Goal: Information Seeking & Learning: Learn about a topic

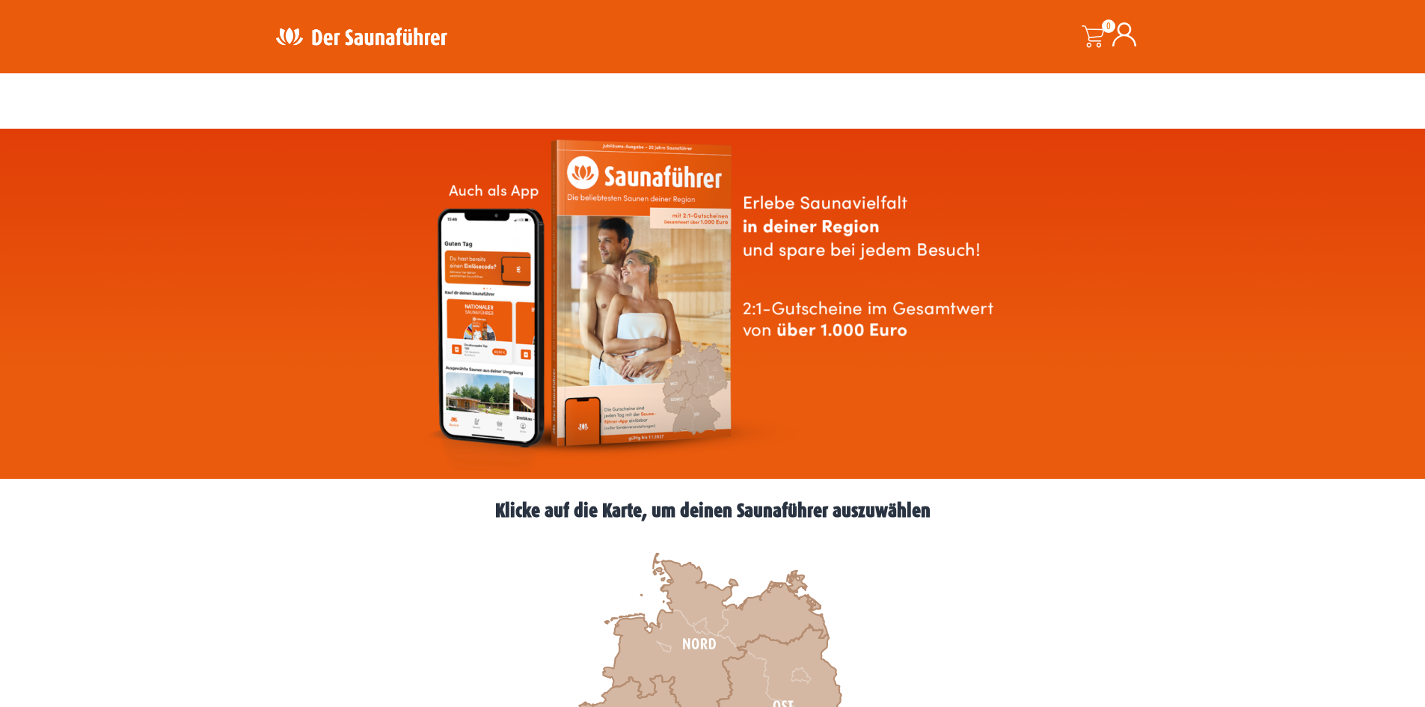
scroll to position [374, 0]
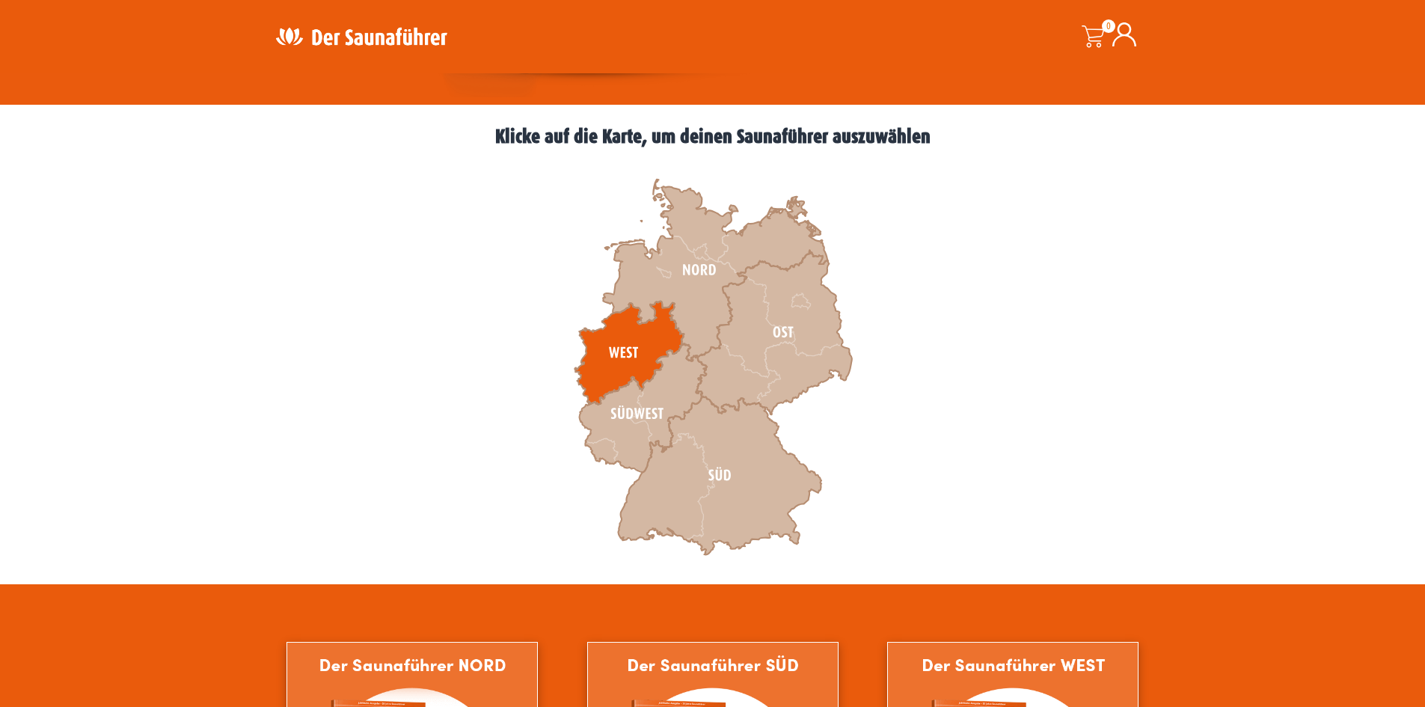
click at [626, 343] on icon at bounding box center [628, 352] width 109 height 103
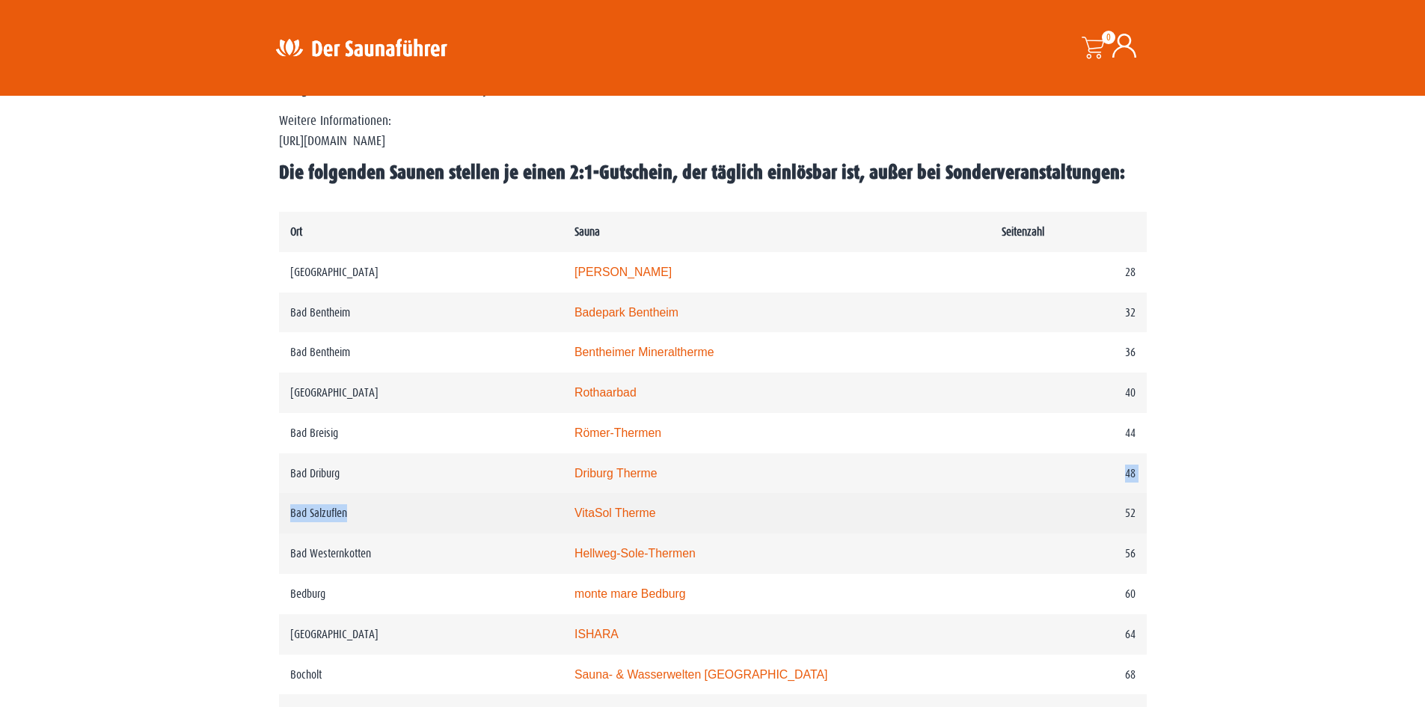
drag, startPoint x: 693, startPoint y: 509, endPoint x: 592, endPoint y: 520, distance: 102.3
click at [592, 520] on td "VitaSol Therme" at bounding box center [776, 513] width 427 height 40
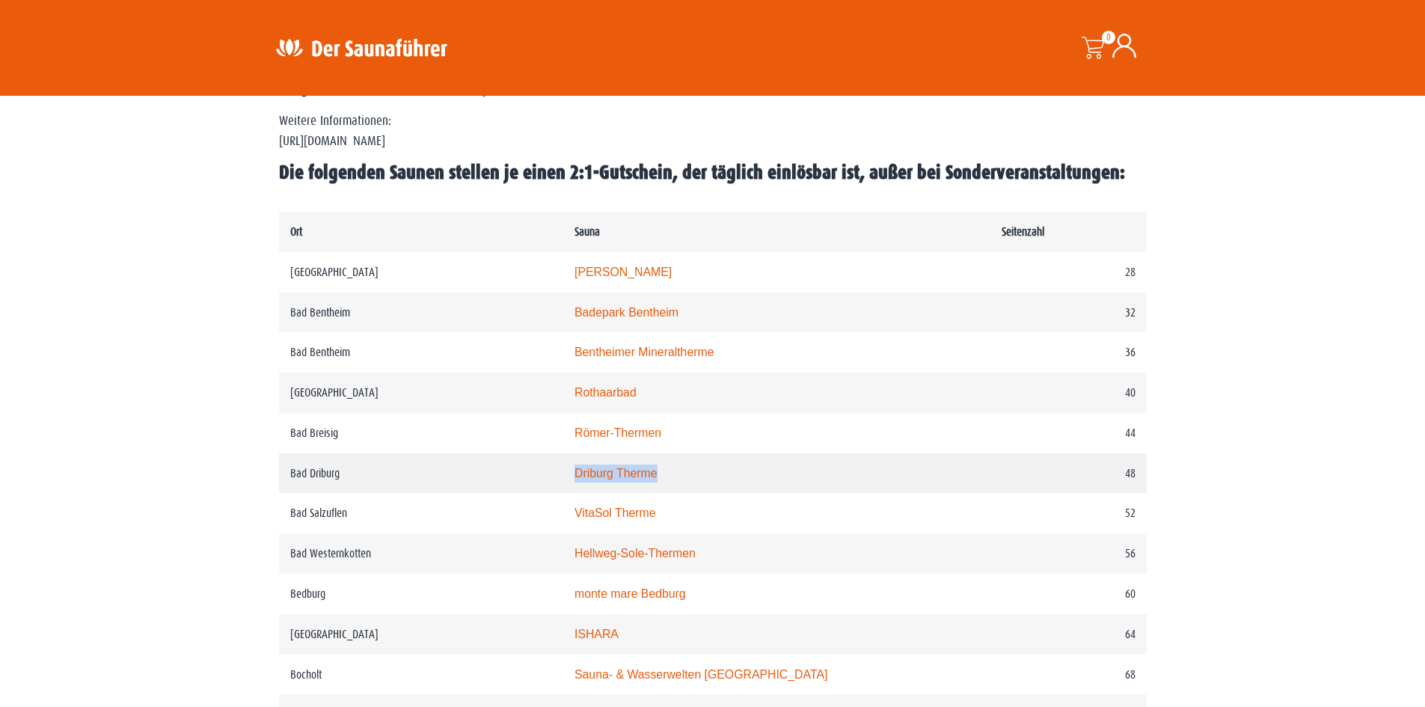
drag, startPoint x: 702, startPoint y: 476, endPoint x: 586, endPoint y: 479, distance: 116.7
click at [586, 479] on td "Driburg Therme" at bounding box center [776, 473] width 427 height 40
copy link "Driburg Therme"
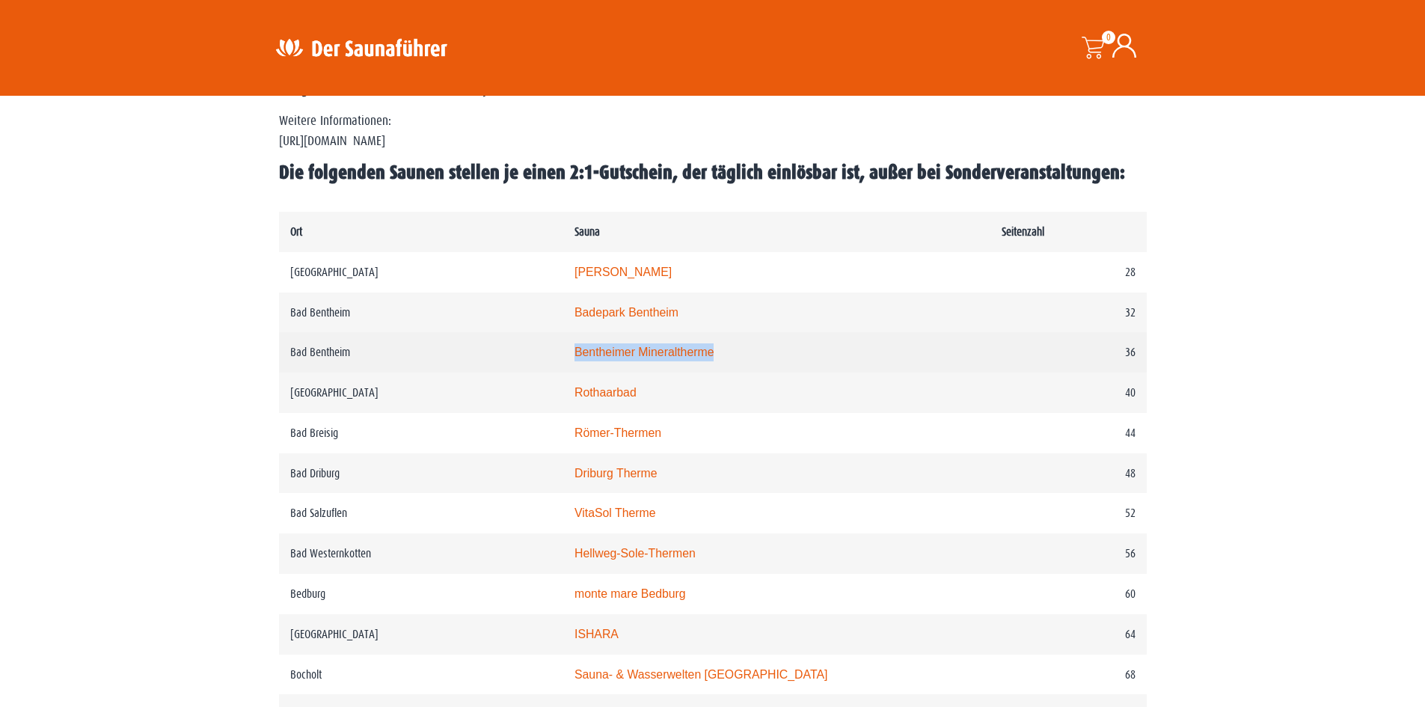
drag, startPoint x: 580, startPoint y: 349, endPoint x: 757, endPoint y: 359, distance: 176.8
click at [757, 359] on tr "Bad Bentheim Bentheimer Mineraltherme 36" at bounding box center [713, 352] width 868 height 40
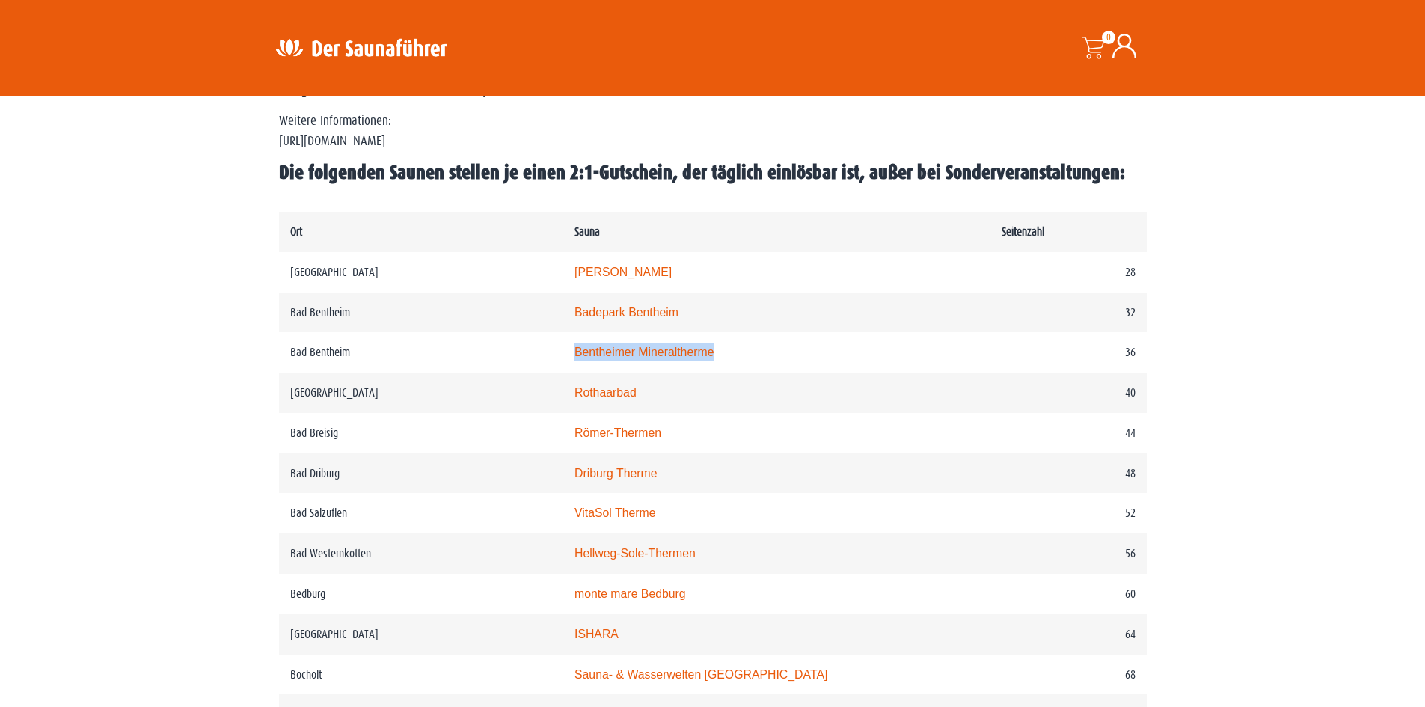
copy tr "Bentheimer Mineraltherme"
drag, startPoint x: 582, startPoint y: 384, endPoint x: 699, endPoint y: 387, distance: 117.5
click at [699, 387] on tr "Bad Berleburg Rothaarbad 40" at bounding box center [713, 393] width 868 height 40
copy tr "Rothaarbad"
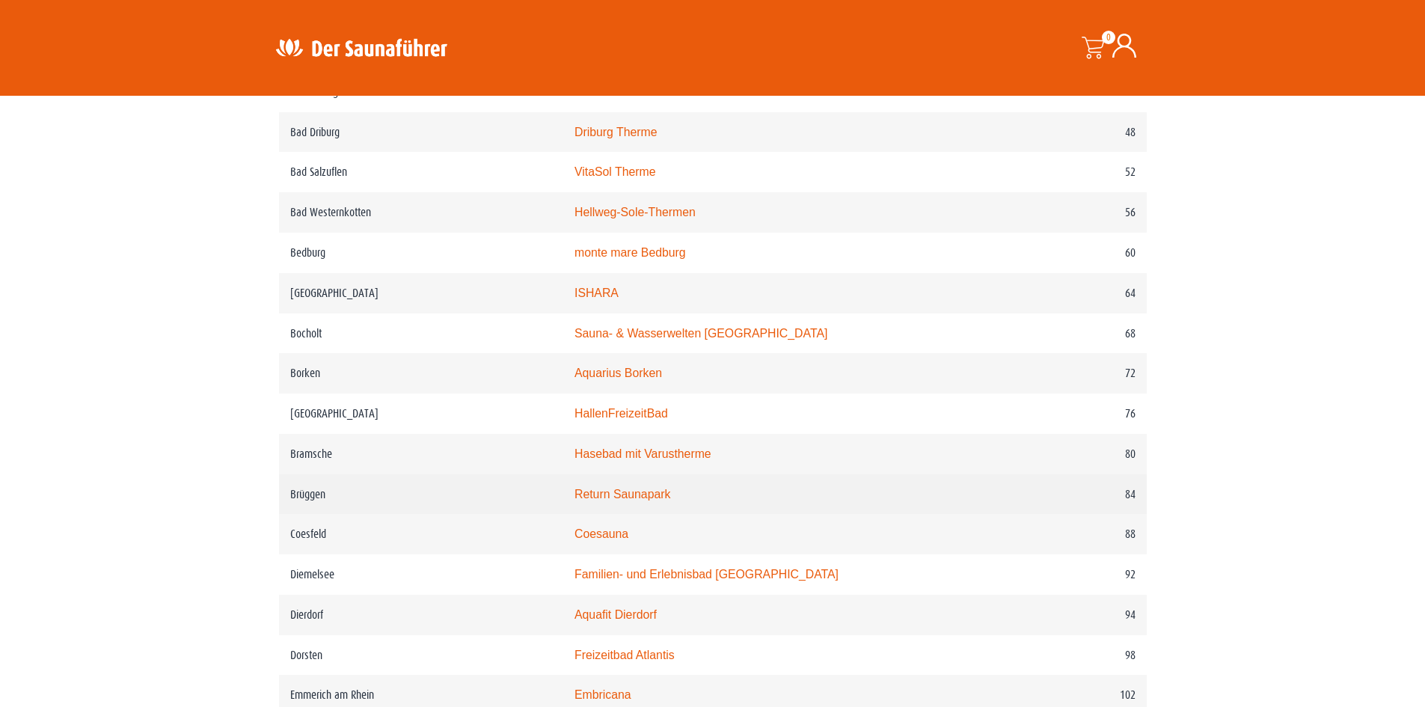
scroll to position [1047, 0]
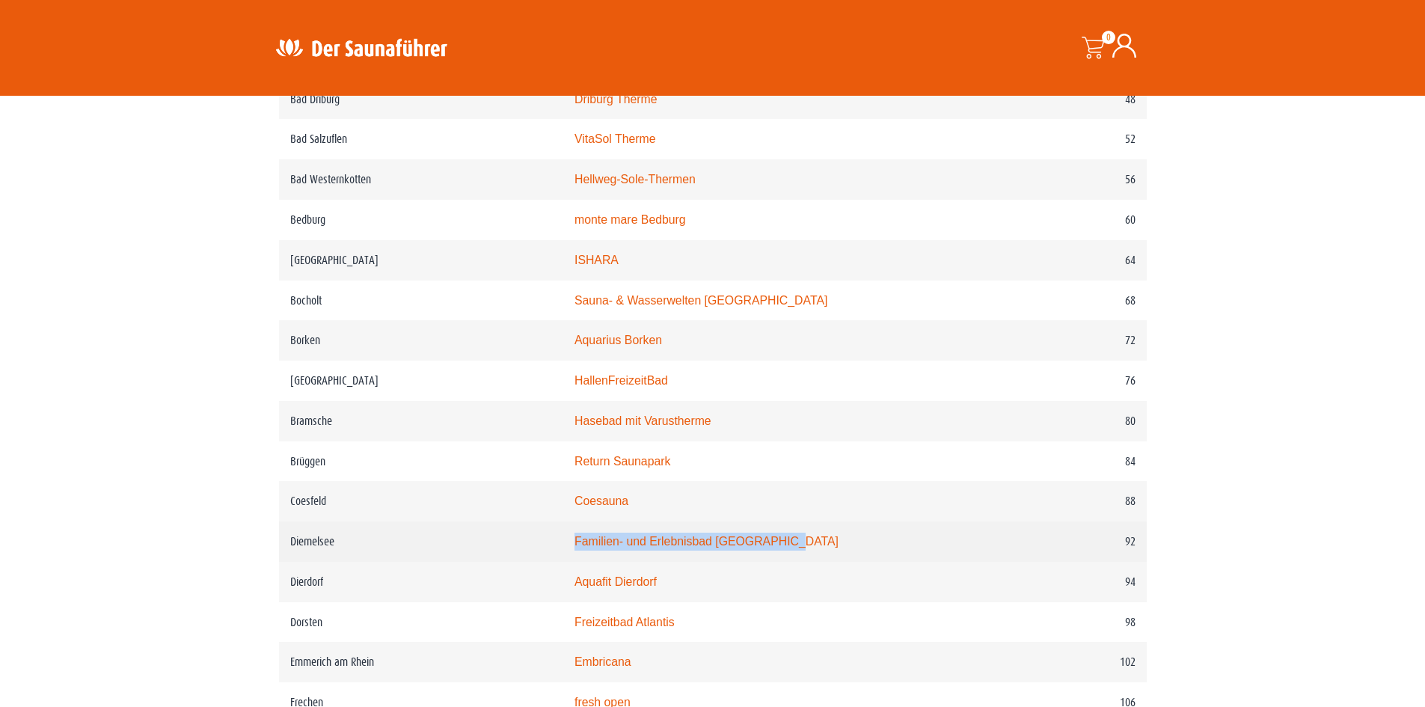
drag, startPoint x: 581, startPoint y: 553, endPoint x: 827, endPoint y: 554, distance: 245.3
click at [827, 554] on tr "Diemelsee Familien- und Erlebnisbad Heringhausen 92" at bounding box center [713, 541] width 868 height 40
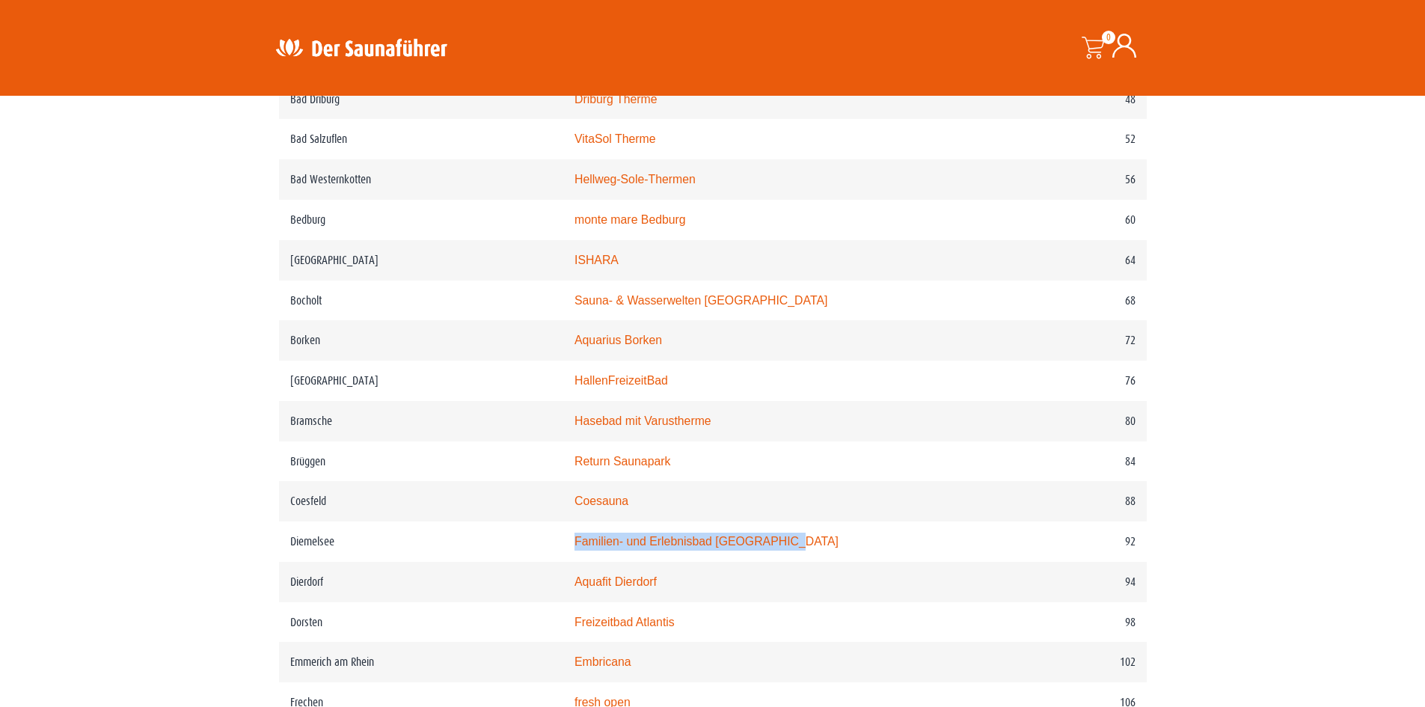
copy tr "Familien- und Erlebnisbad [GEOGRAPHIC_DATA]"
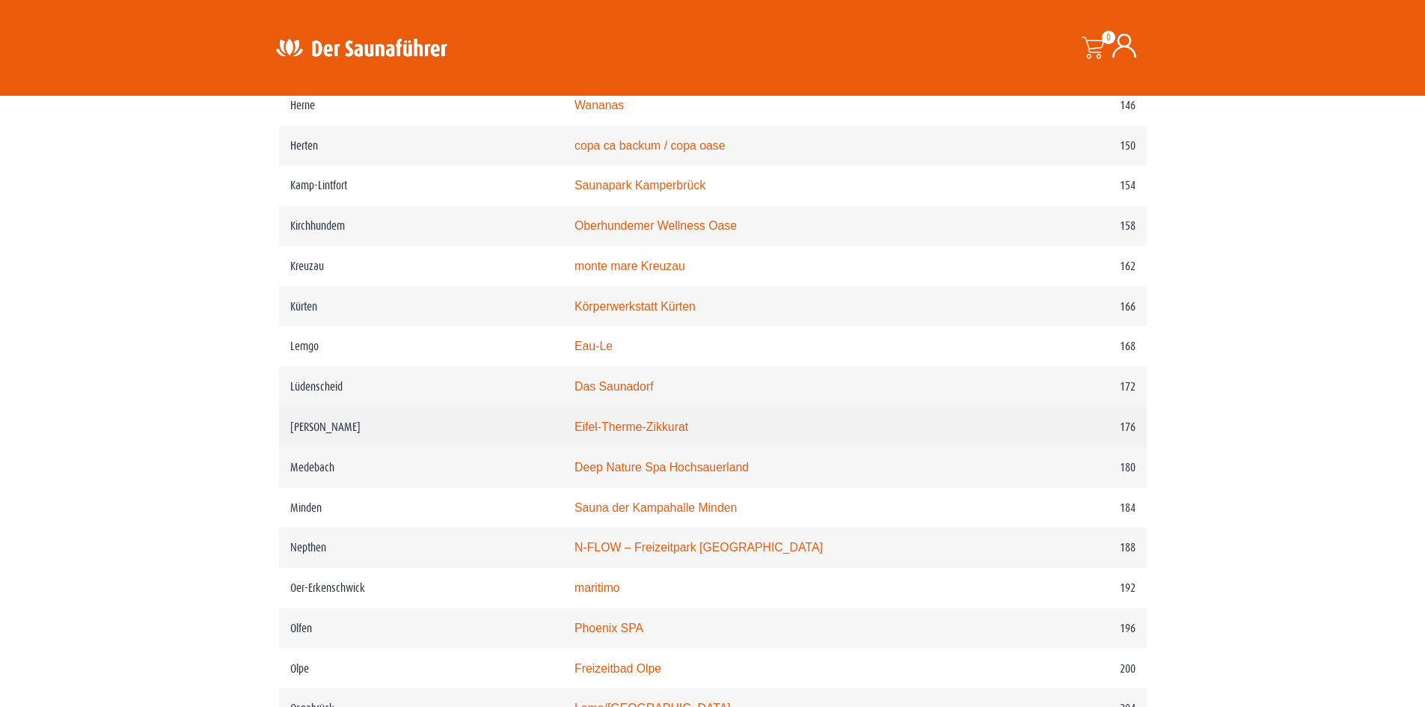
scroll to position [1972, 0]
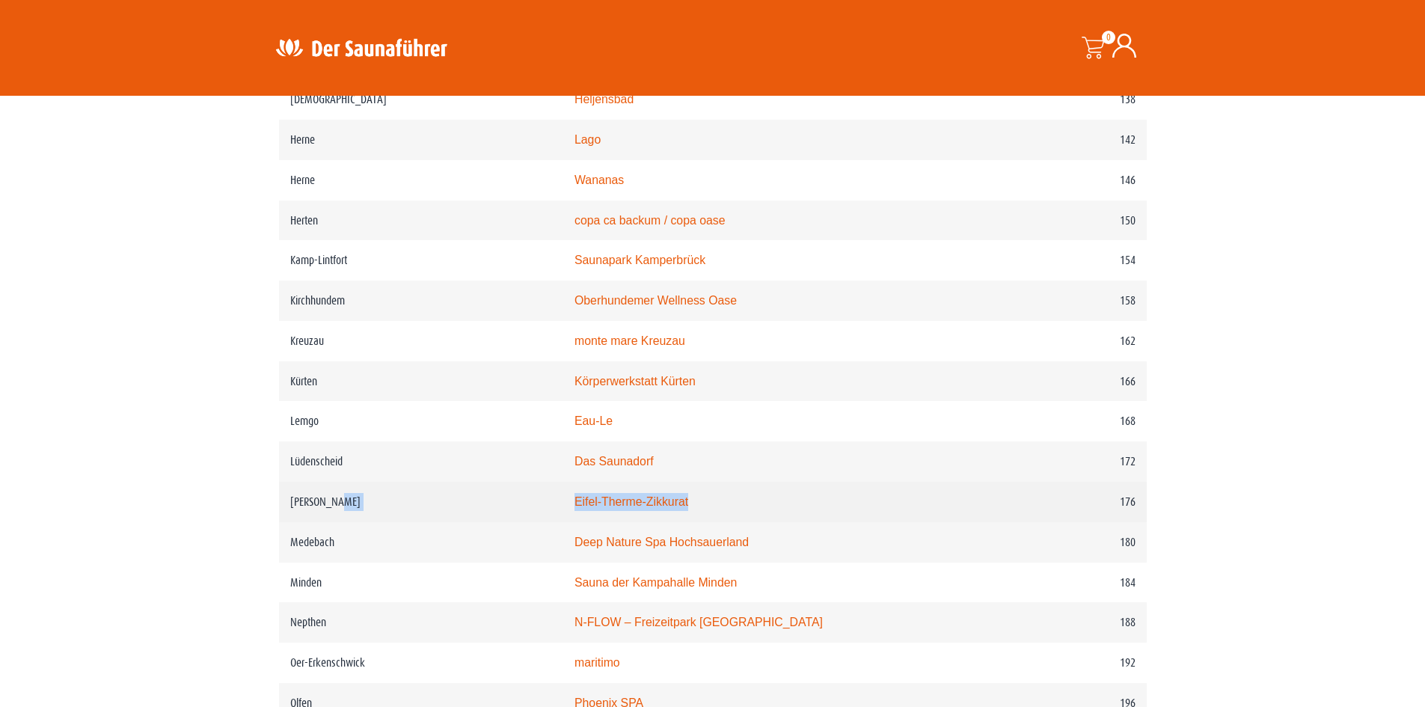
drag, startPoint x: 713, startPoint y: 525, endPoint x: 558, endPoint y: 521, distance: 154.9
click at [558, 521] on tr "Mechernich Eifel-Therme-Zikkurat 176" at bounding box center [713, 502] width 868 height 40
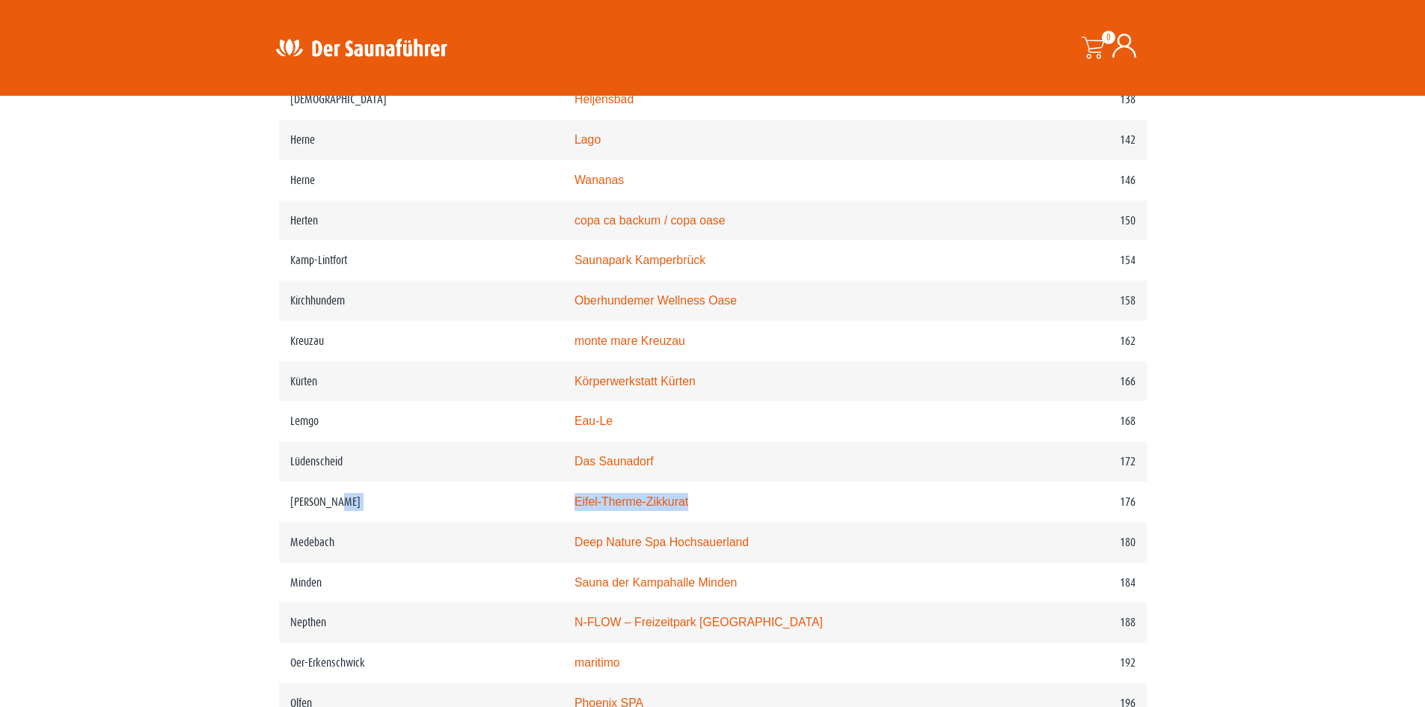
copy tr "Eifel-Therme-Zikkurat"
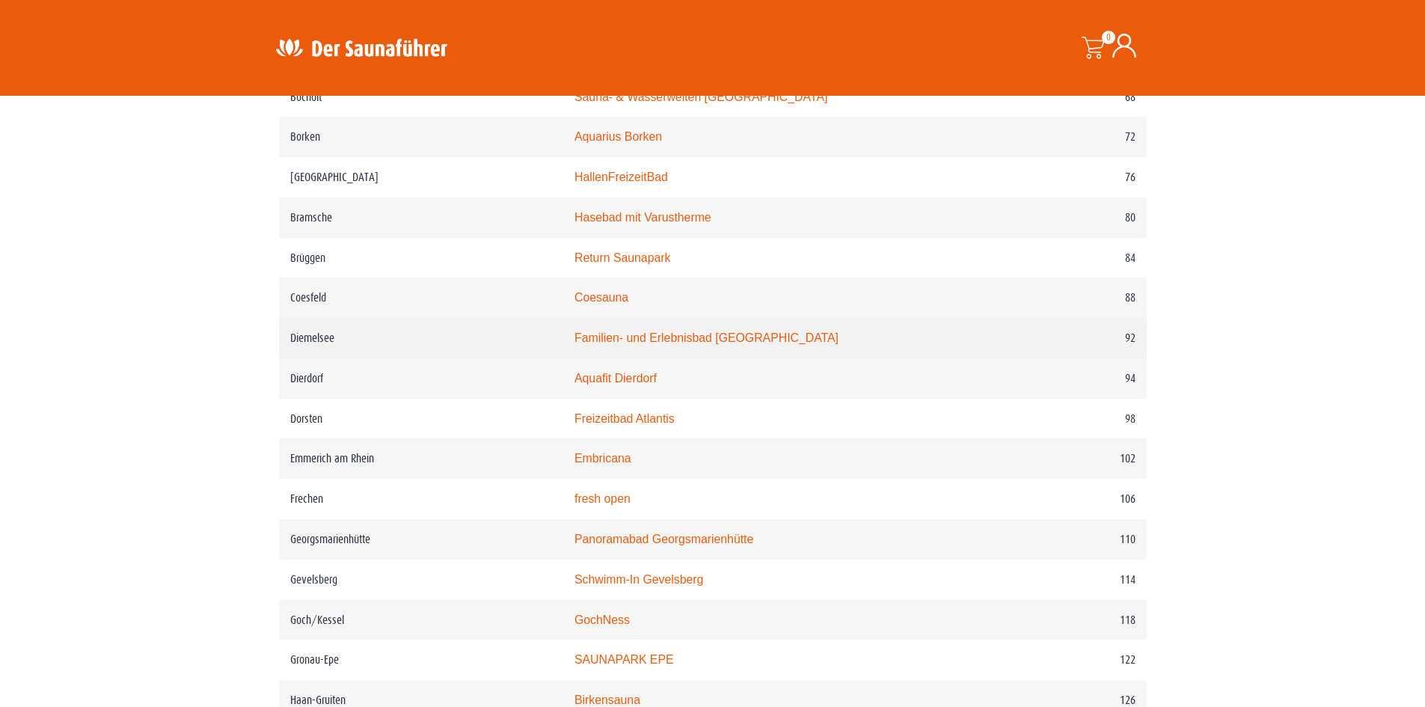
scroll to position [1224, 0]
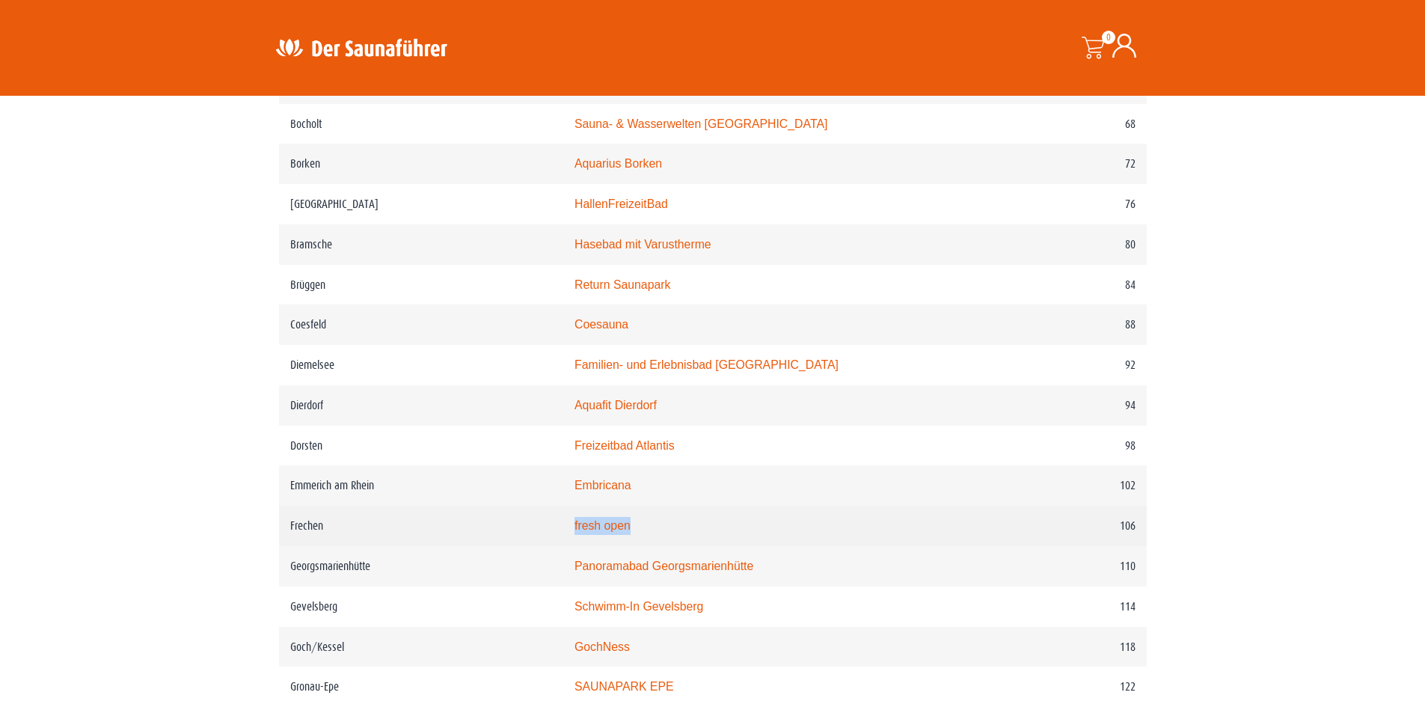
drag, startPoint x: 669, startPoint y: 539, endPoint x: 627, endPoint y: 521, distance: 46.3
click at [593, 545] on td "fresh open" at bounding box center [776, 526] width 427 height 40
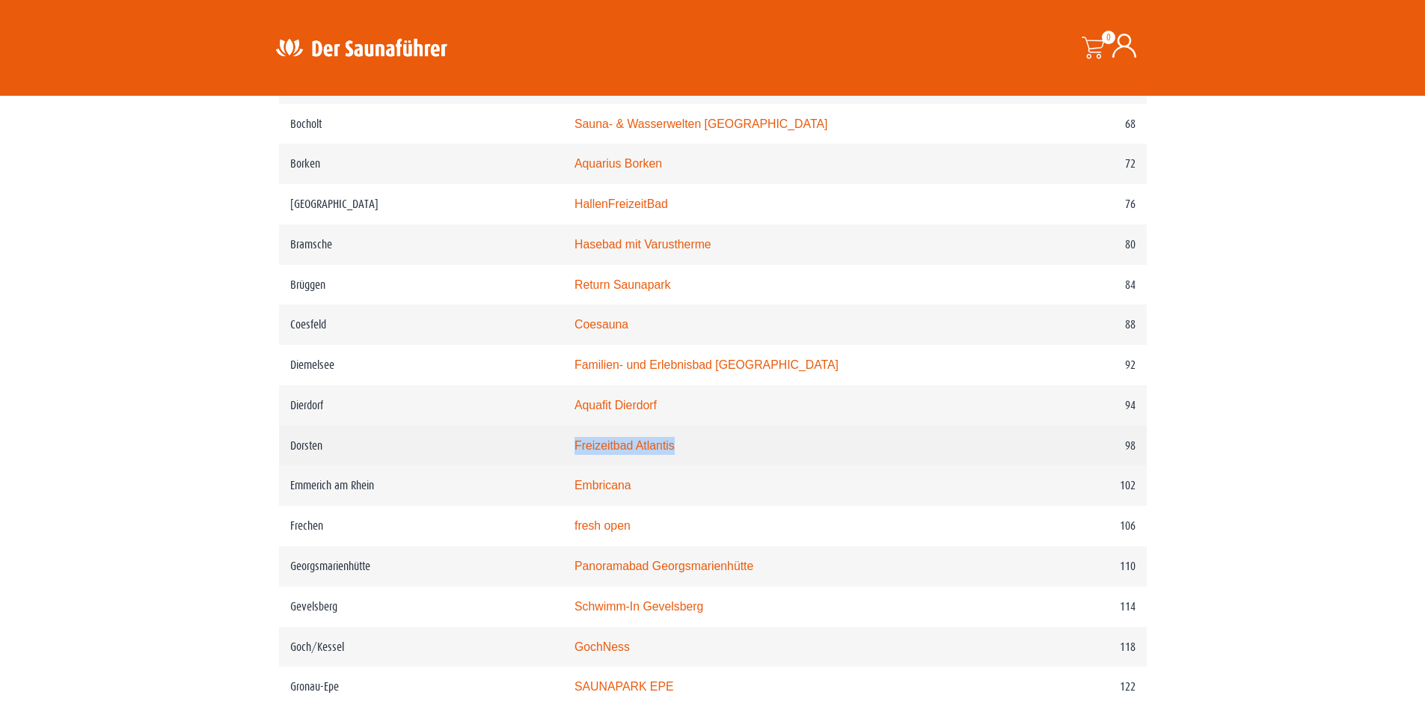
drag, startPoint x: 711, startPoint y: 462, endPoint x: 593, endPoint y: 462, distance: 117.4
click at [593, 462] on td "Freizeitbad Atlantis" at bounding box center [776, 446] width 427 height 40
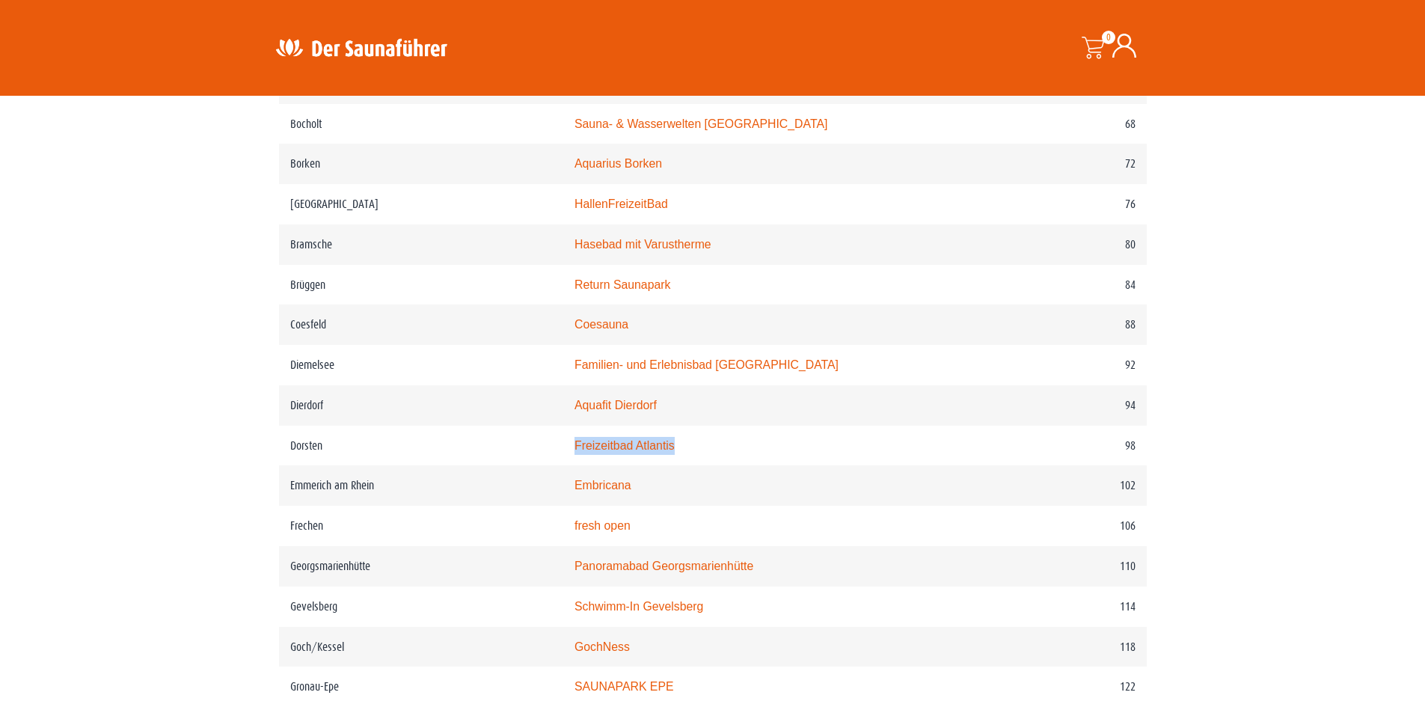
copy link "Freizeitbad Atlantis"
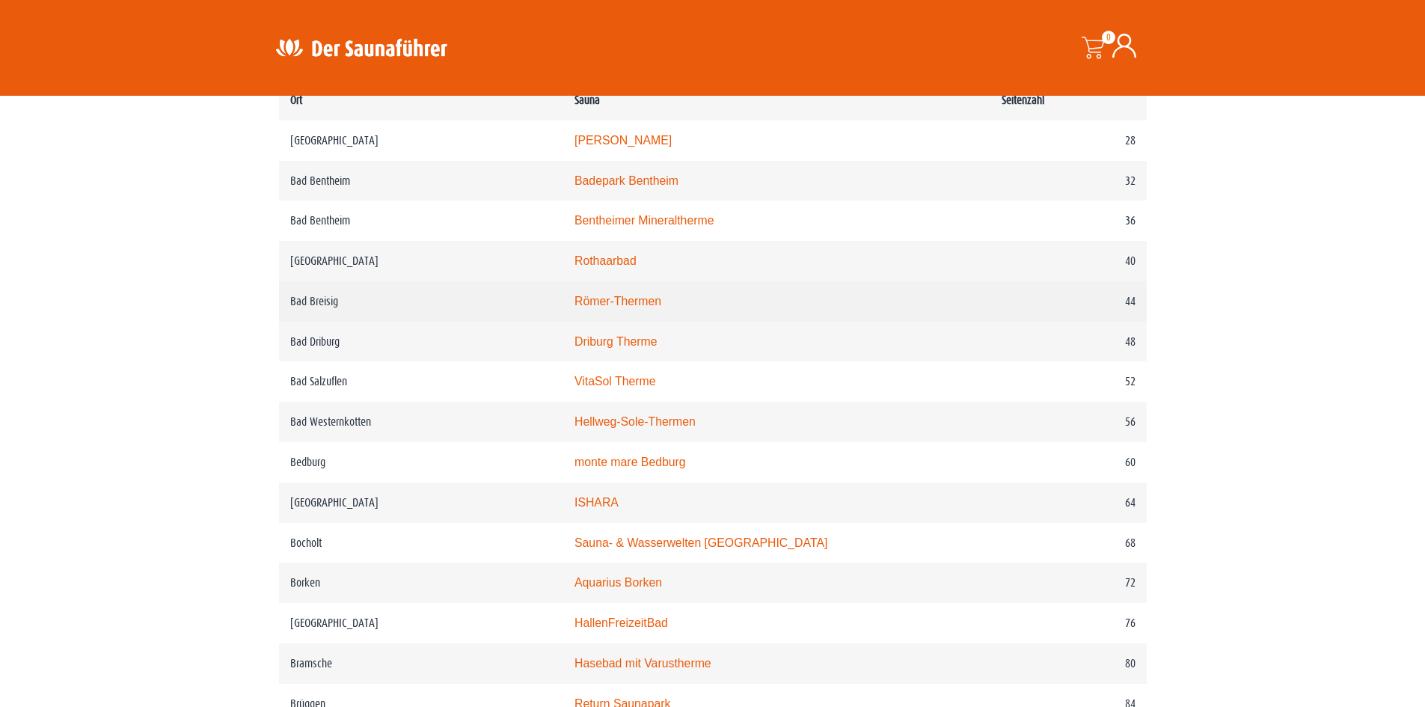
scroll to position [775, 0]
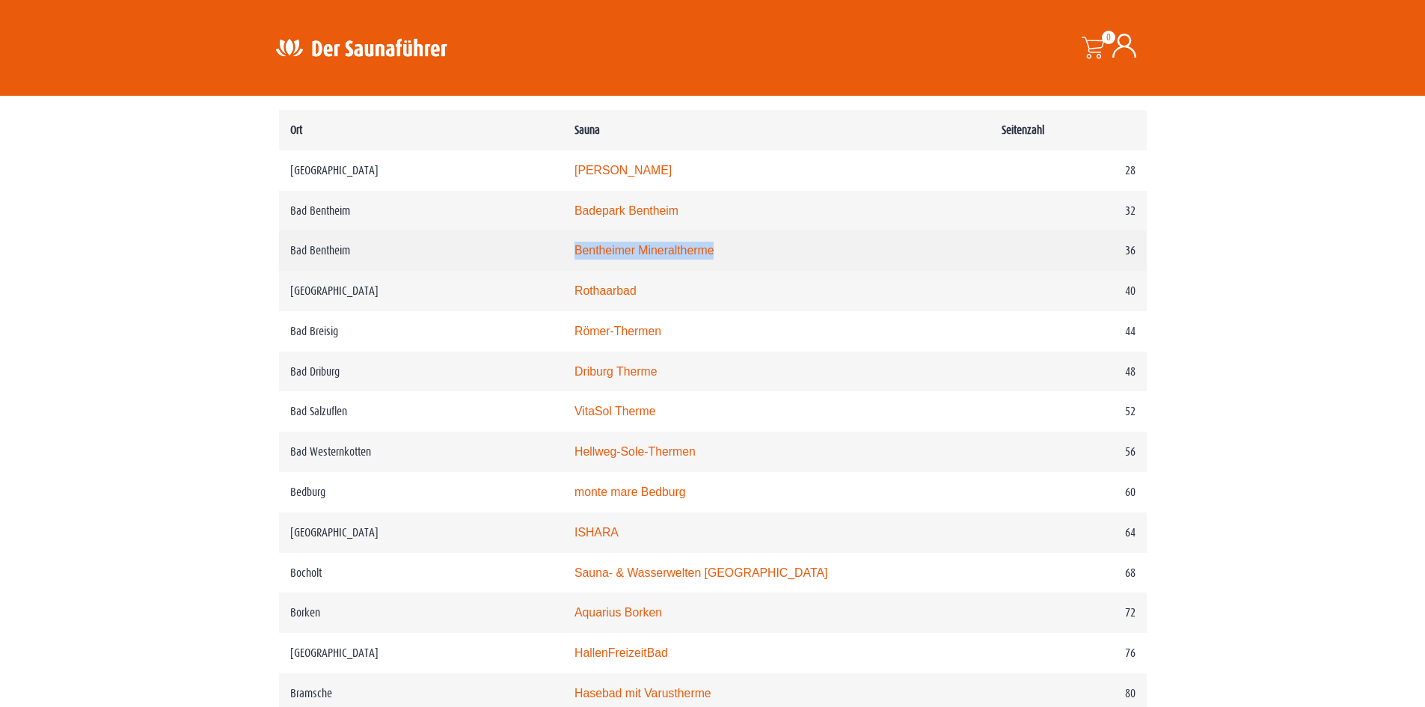
drag, startPoint x: 754, startPoint y: 251, endPoint x: 569, endPoint y: 254, distance: 184.8
click at [569, 254] on tr "Bad Bentheim Bentheimer Mineraltherme 36" at bounding box center [713, 250] width 868 height 40
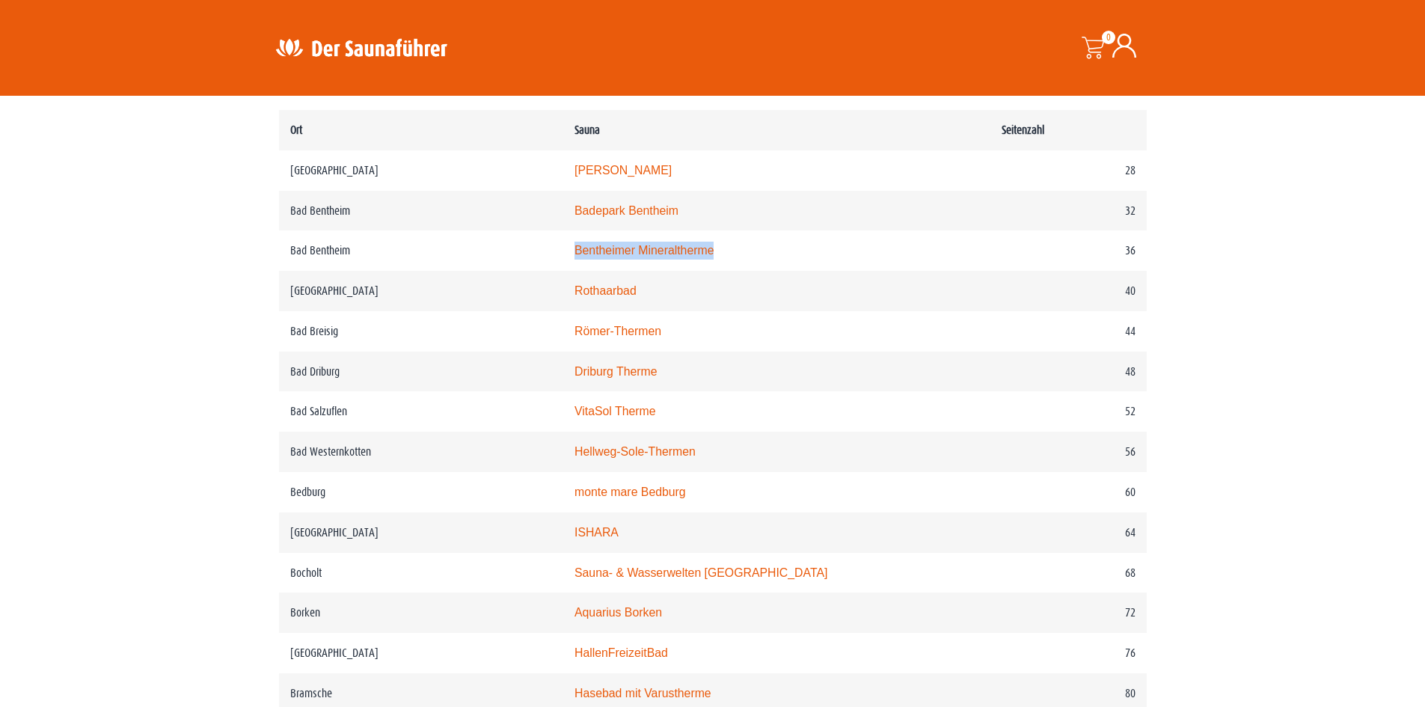
copy tr "Bentheimer Mineraltherme"
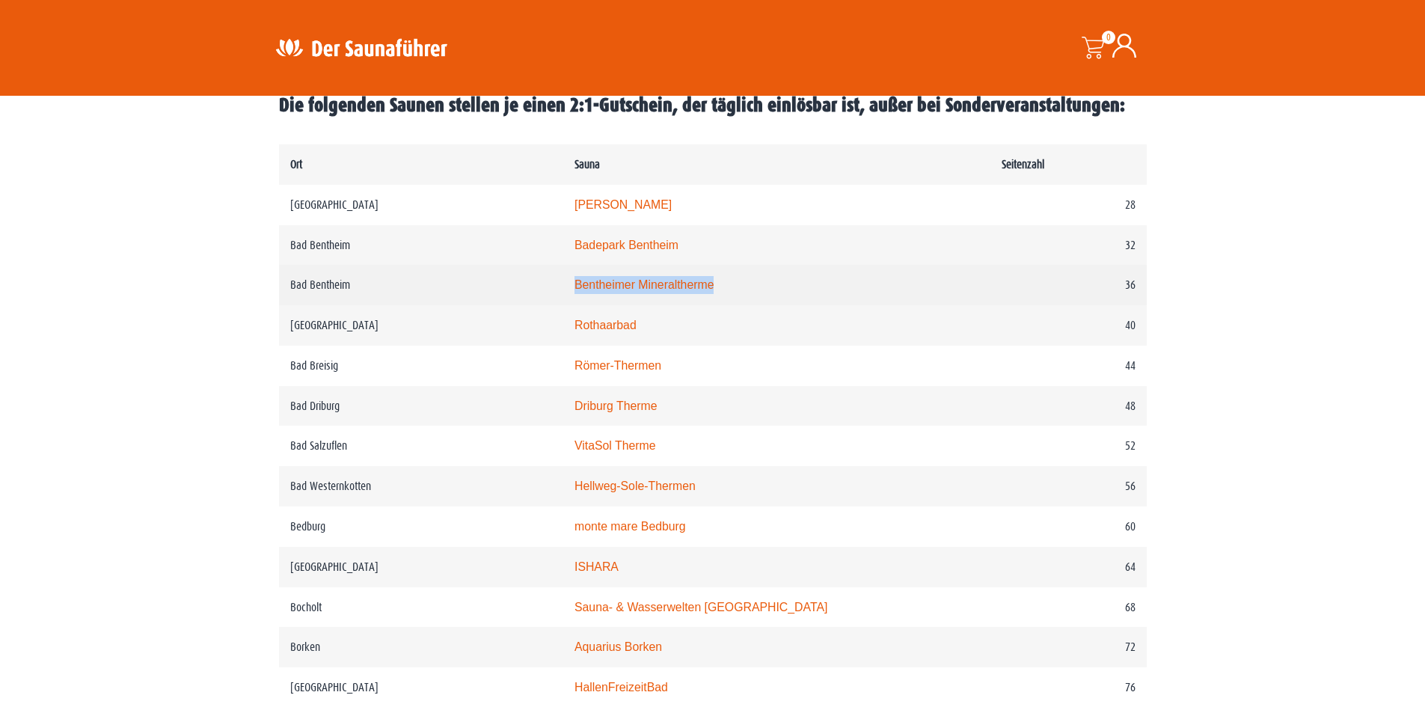
scroll to position [700, 0]
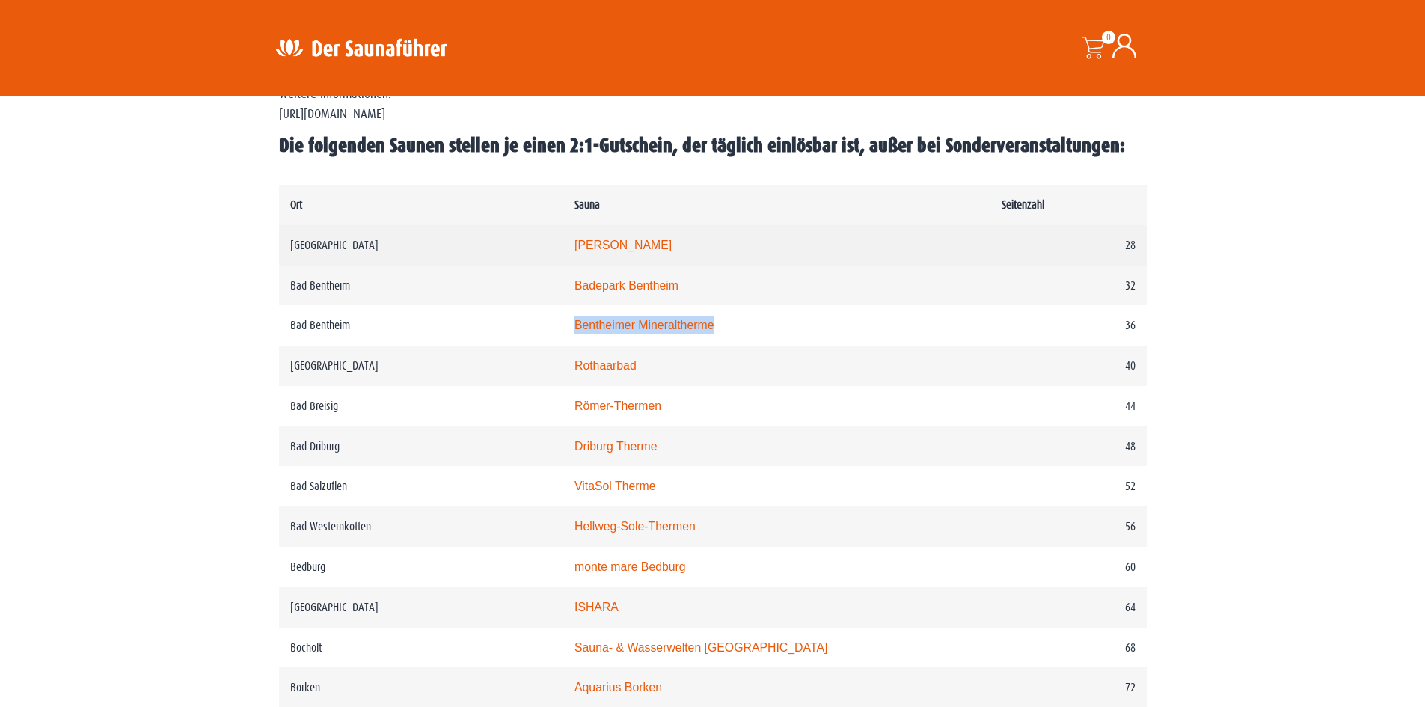
drag, startPoint x: 710, startPoint y: 250, endPoint x: 594, endPoint y: 250, distance: 115.9
click at [594, 250] on td "Carolus Thermen" at bounding box center [776, 245] width 427 height 40
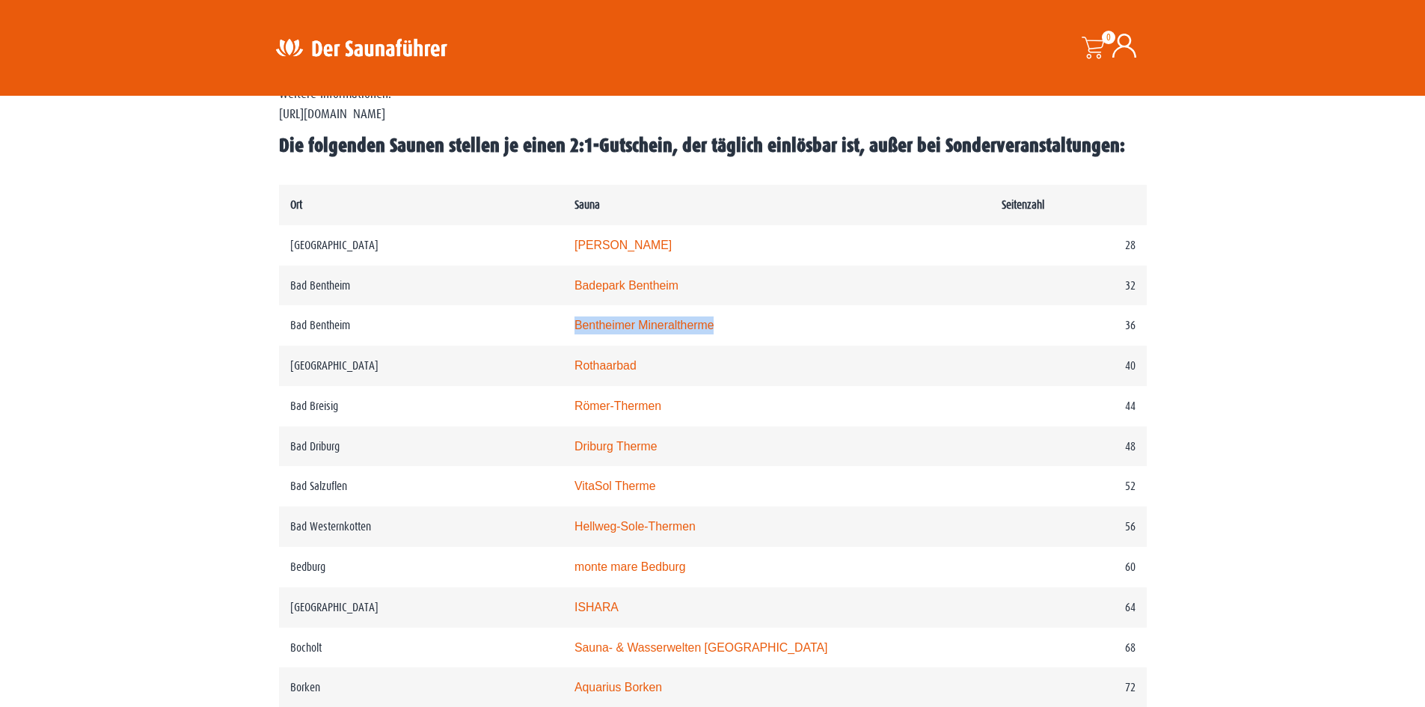
copy link "Carolus Thermen"
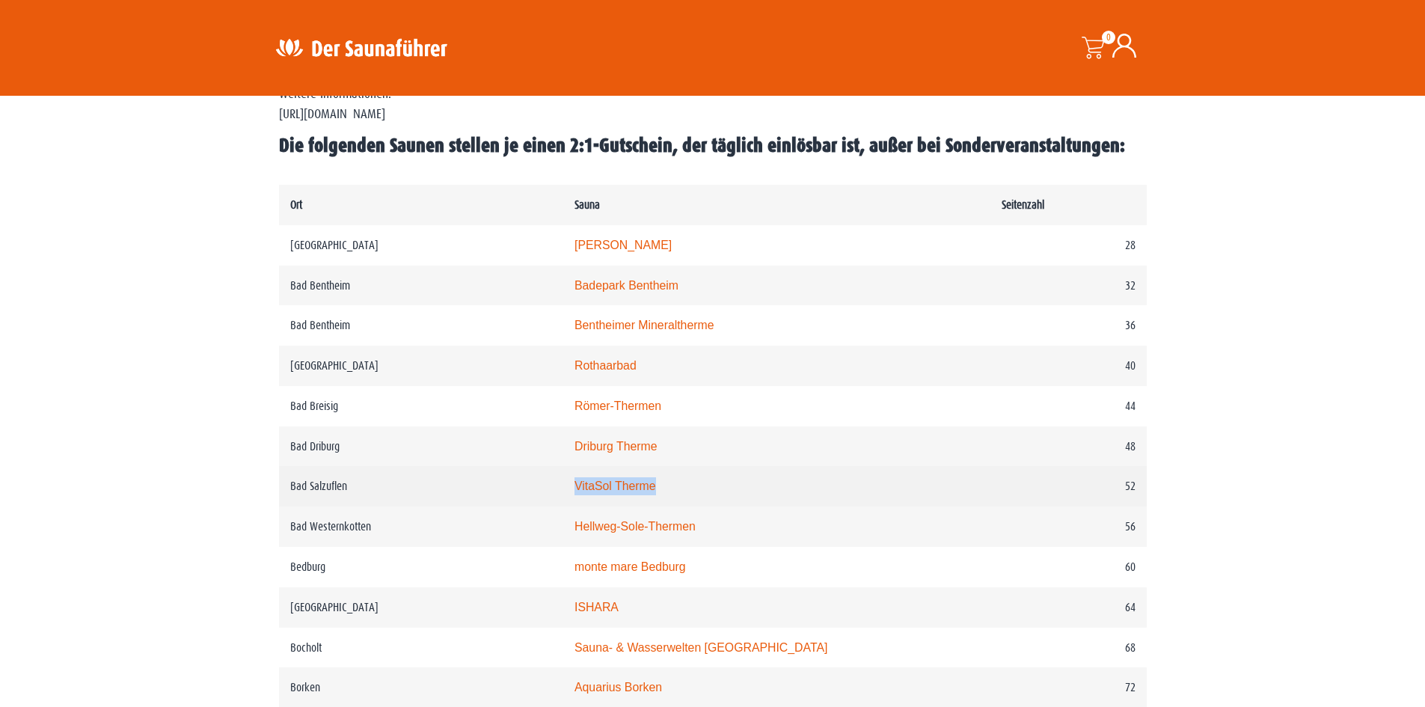
drag, startPoint x: 695, startPoint y: 483, endPoint x: 592, endPoint y: 488, distance: 102.6
click at [592, 488] on td "VitaSol Therme" at bounding box center [776, 486] width 427 height 40
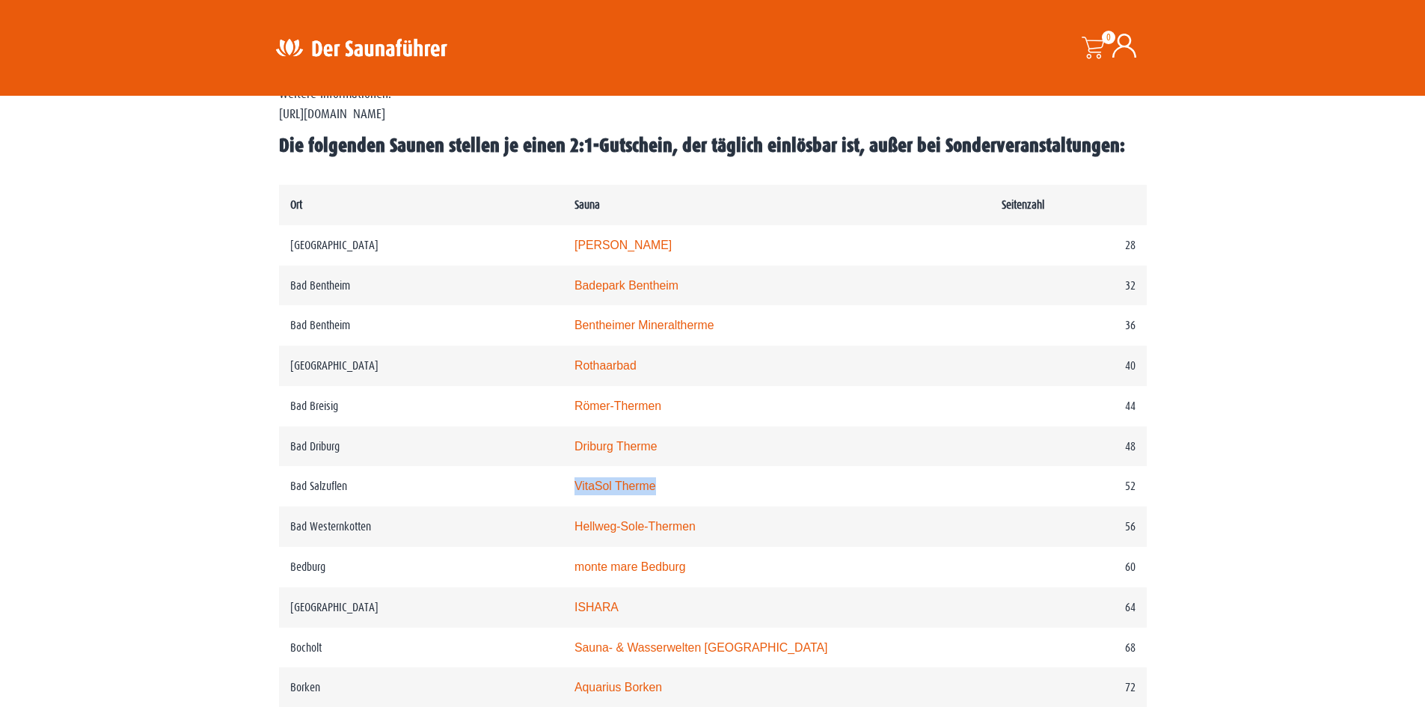
copy link "VitaSol Therme"
drag, startPoint x: 736, startPoint y: 530, endPoint x: 575, endPoint y: 536, distance: 160.9
click at [575, 536] on tr "Bad Westernkotten Hellweg-Sole-Thermen 56" at bounding box center [713, 526] width 868 height 40
copy tr "Hellweg-Sole-Thermen"
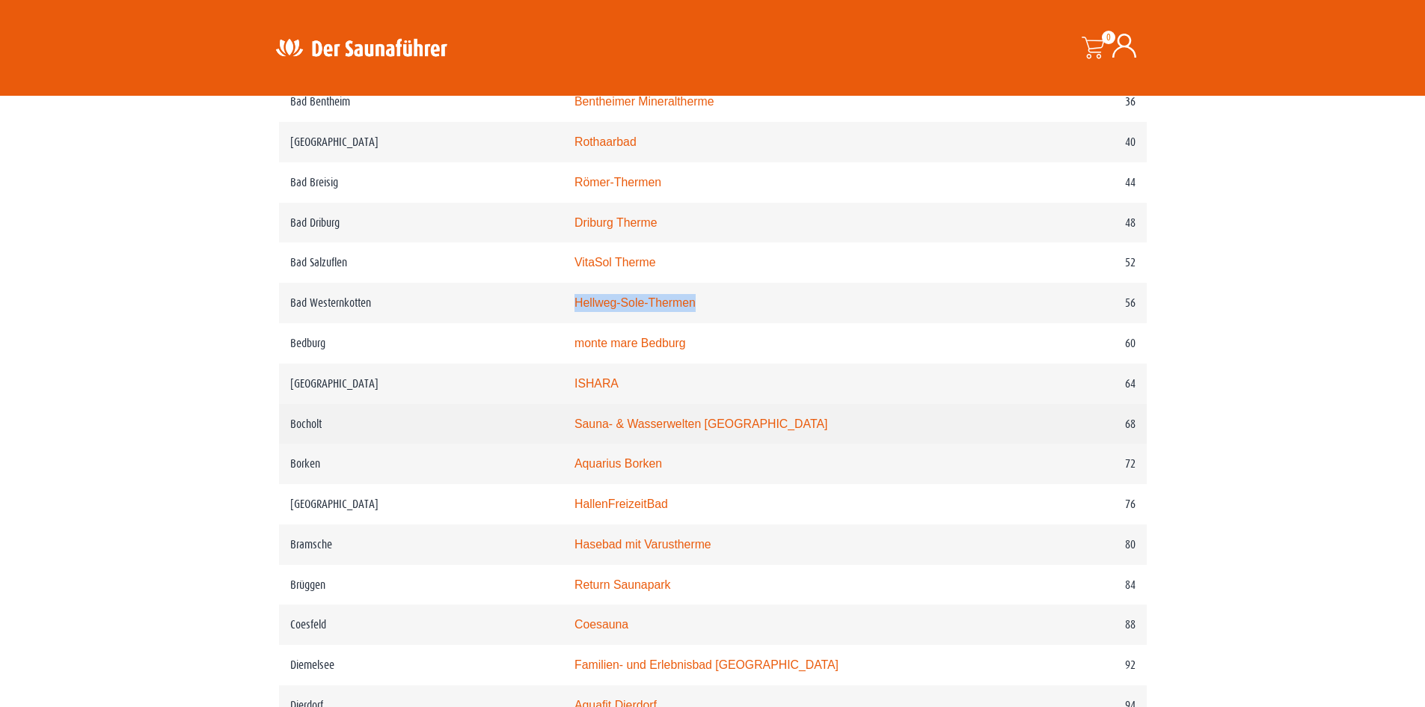
scroll to position [925, 0]
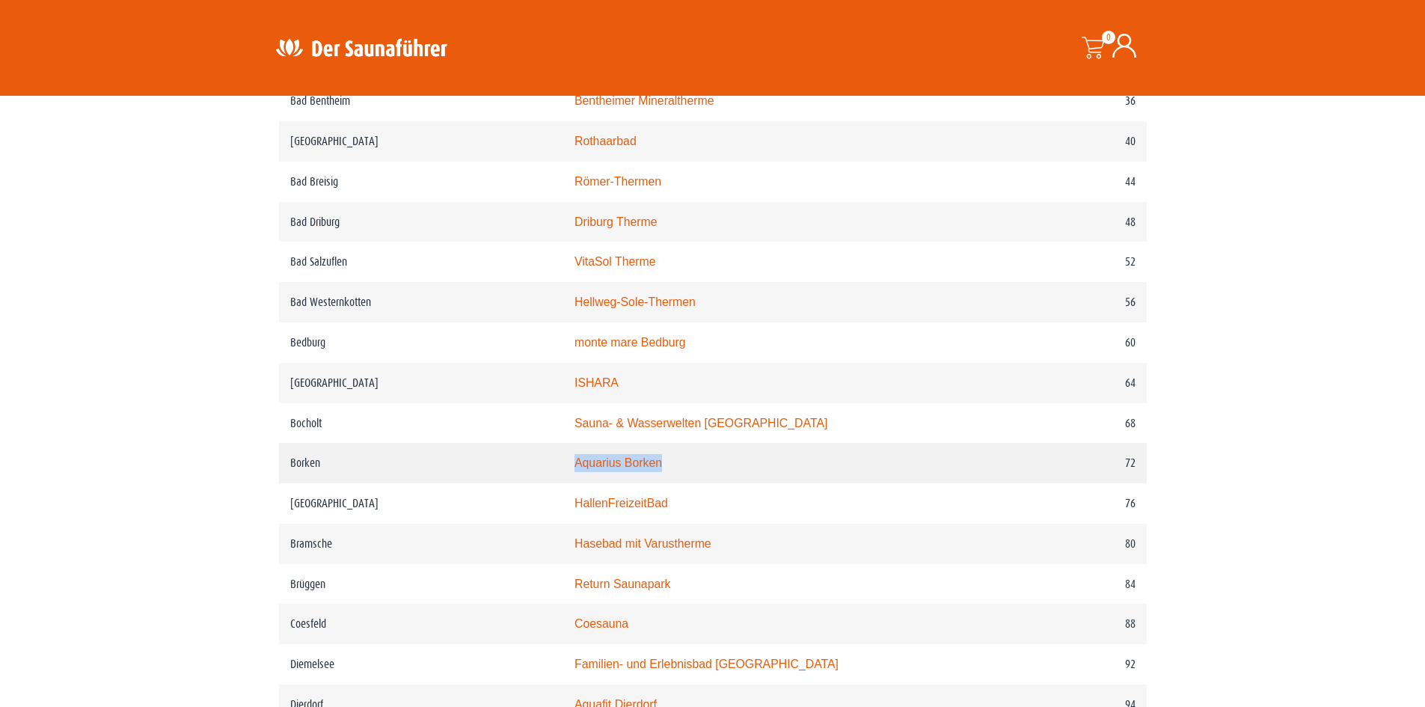
drag, startPoint x: 694, startPoint y: 465, endPoint x: 598, endPoint y: 461, distance: 95.8
click at [598, 461] on td "Aquarius Borken" at bounding box center [776, 463] width 427 height 40
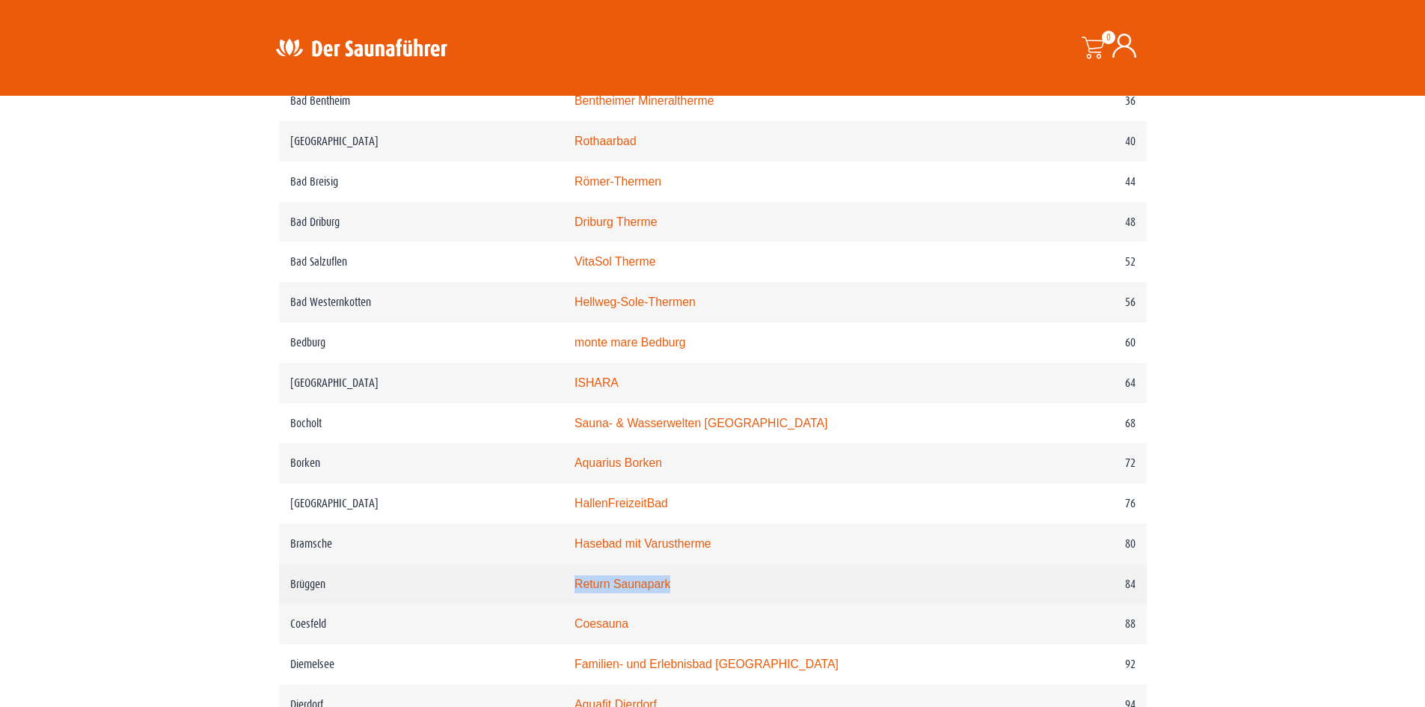
drag, startPoint x: 708, startPoint y: 586, endPoint x: 471, endPoint y: 601, distance: 236.9
click at [471, 601] on tr "Brüggen Return Saunapark 84" at bounding box center [713, 584] width 868 height 40
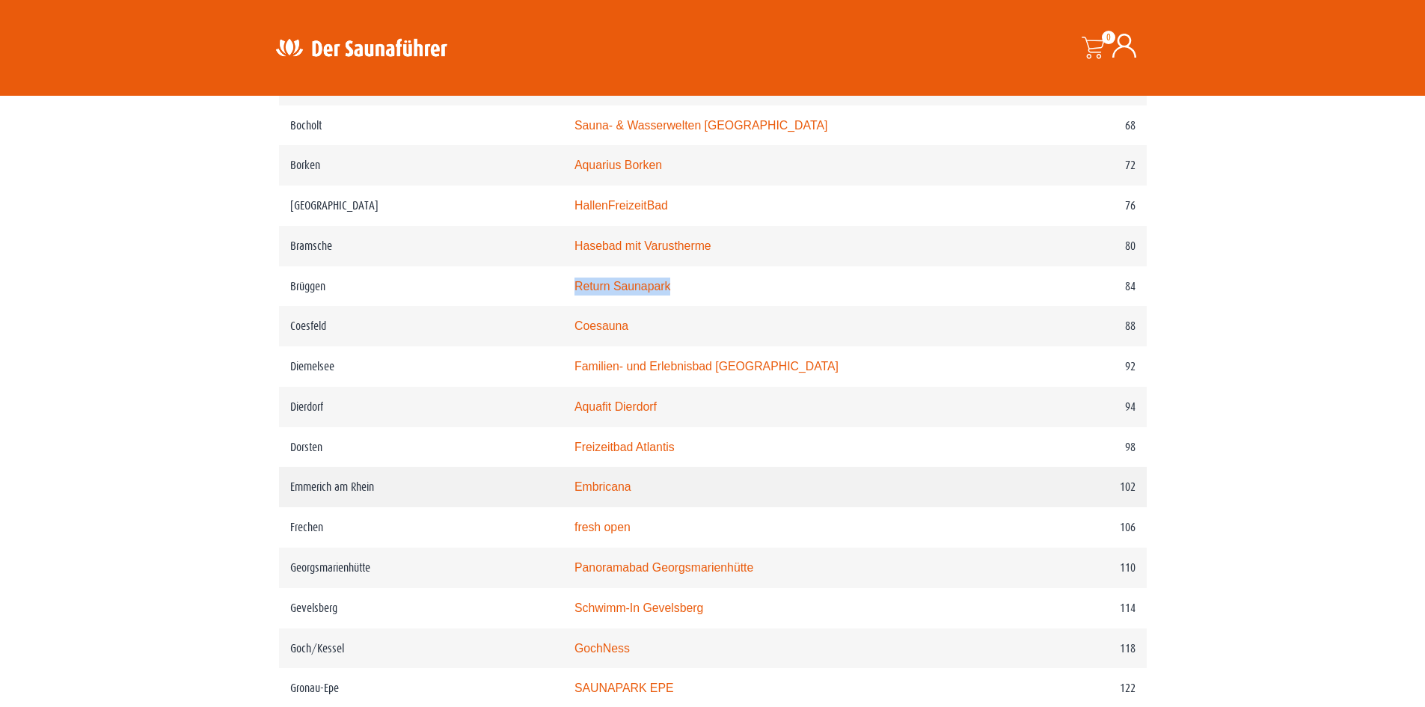
scroll to position [1224, 0]
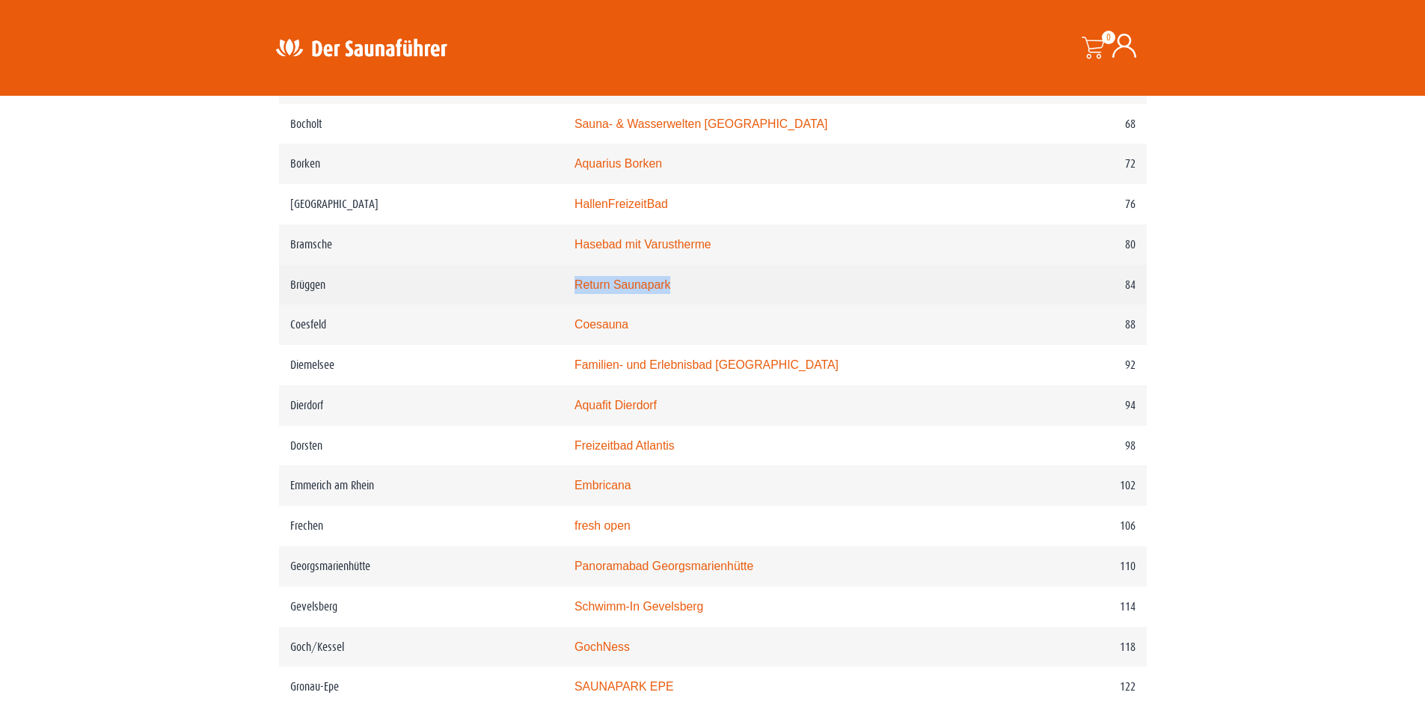
click at [586, 300] on td "Return Saunapark" at bounding box center [776, 285] width 427 height 40
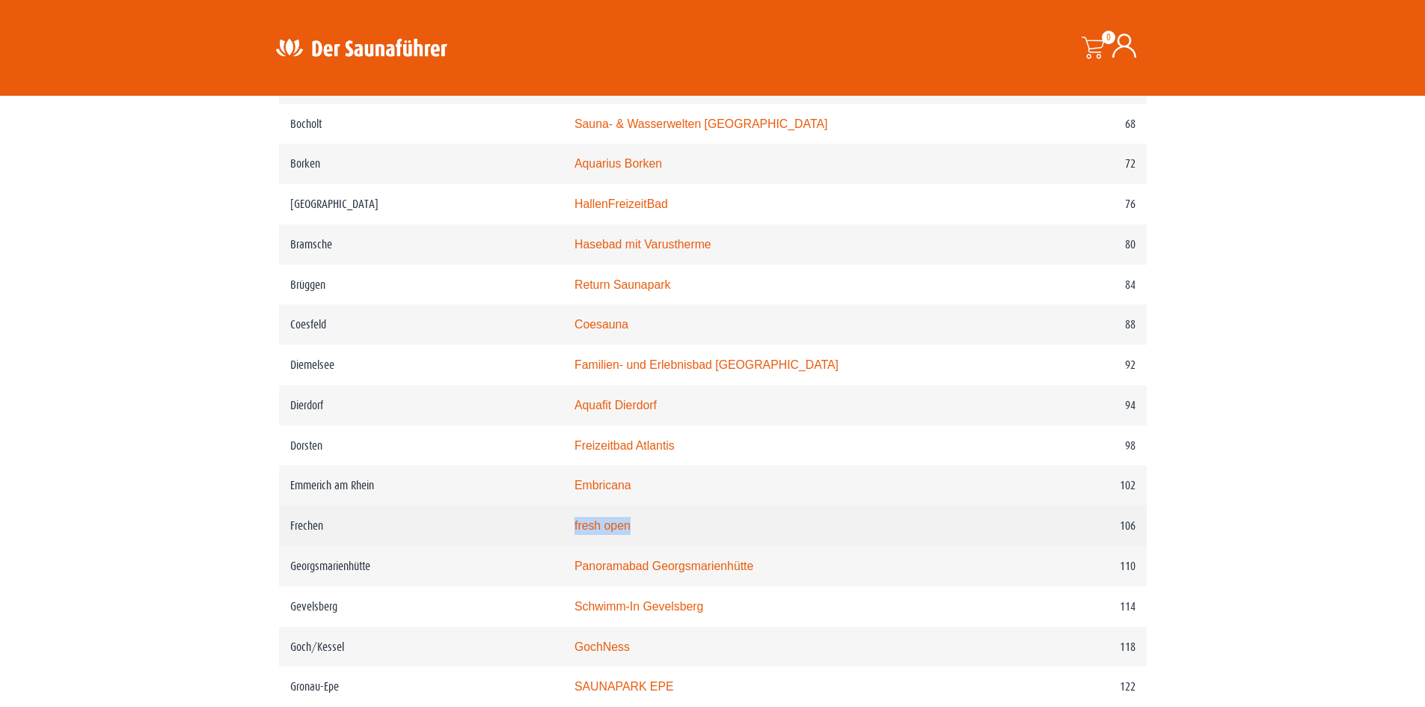
drag, startPoint x: 687, startPoint y: 541, endPoint x: 577, endPoint y: 541, distance: 110.0
click at [577, 541] on tr "Frechen fresh open 106" at bounding box center [713, 526] width 868 height 40
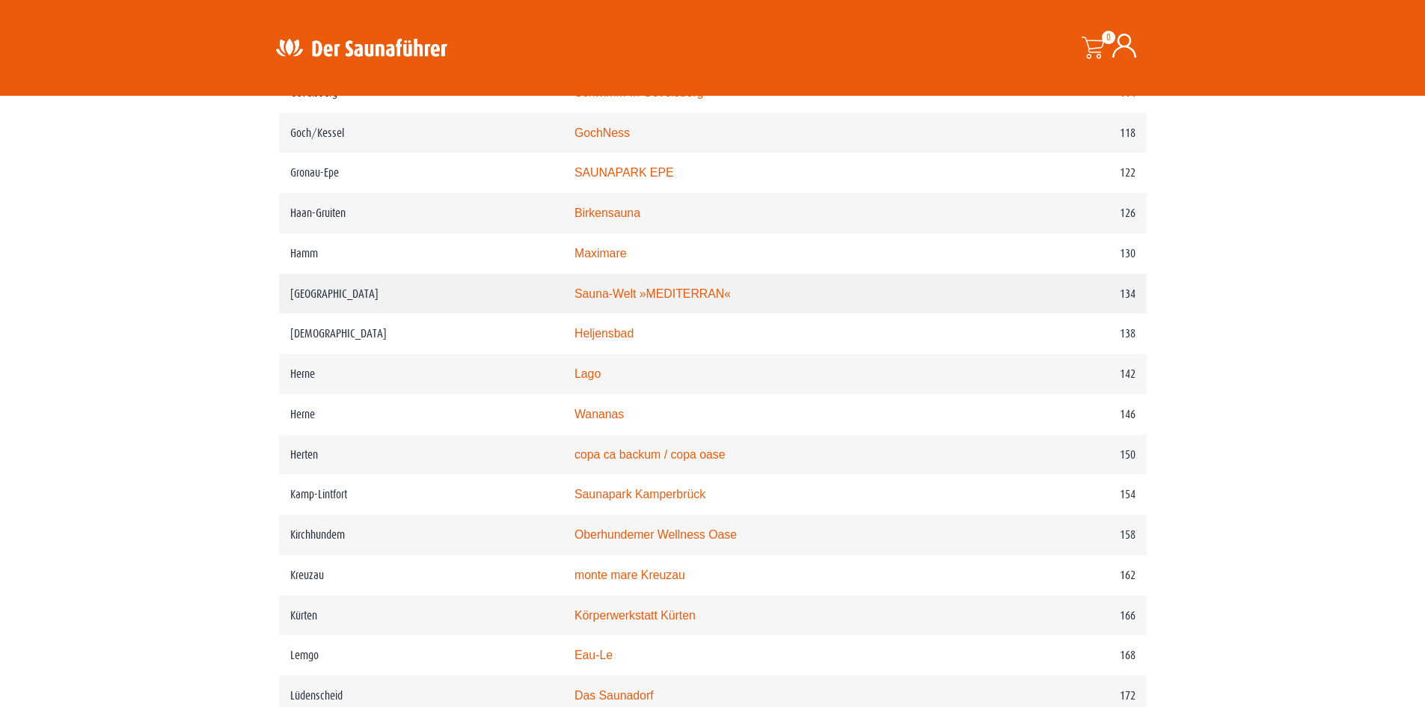
scroll to position [1747, 0]
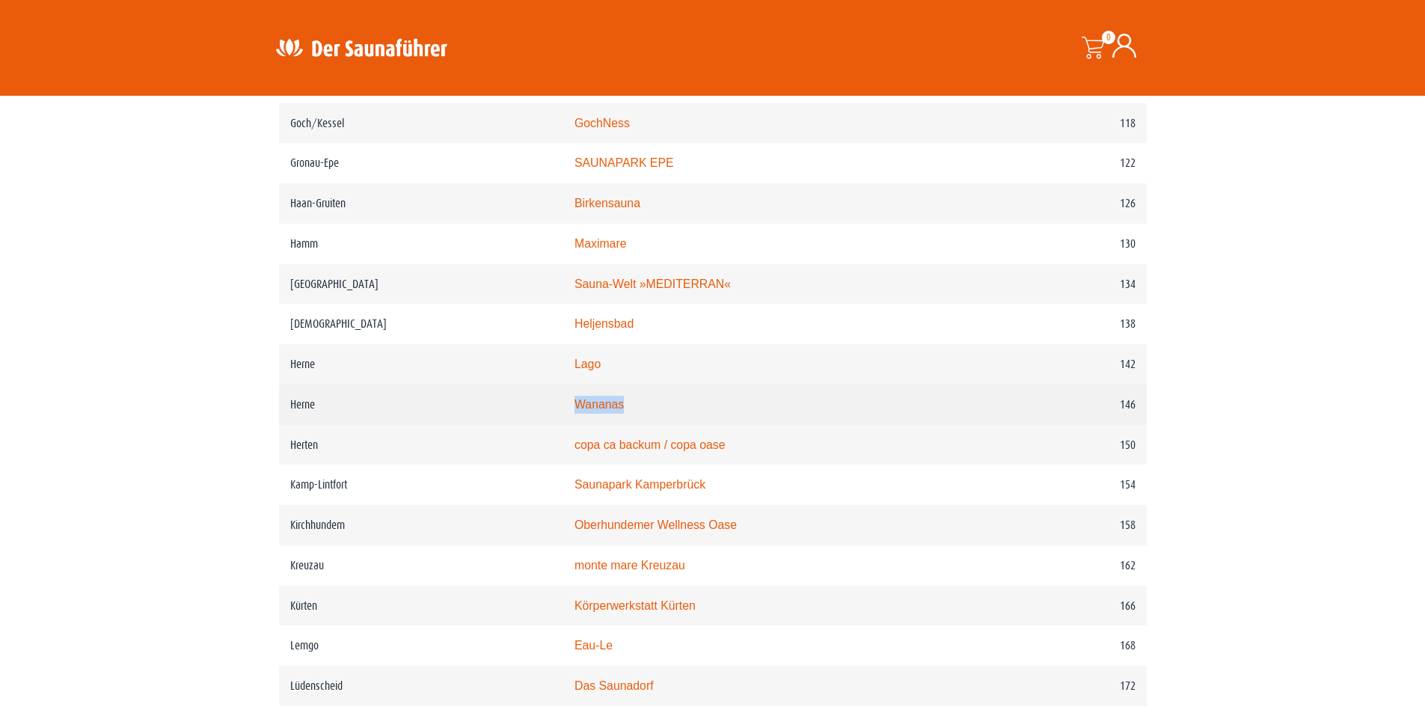
drag, startPoint x: 650, startPoint y: 429, endPoint x: 574, endPoint y: 432, distance: 76.4
click at [574, 425] on tr "Herne Wananas 146" at bounding box center [713, 404] width 868 height 40
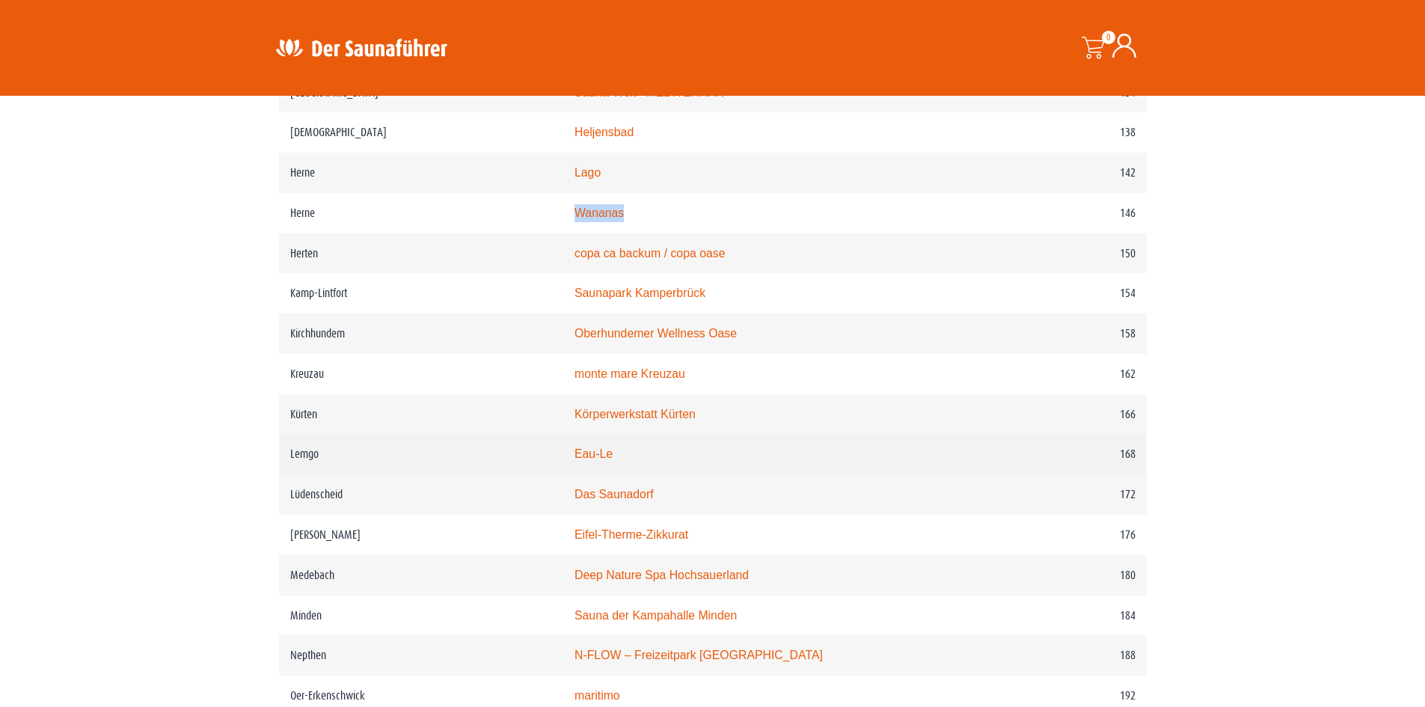
scroll to position [1972, 0]
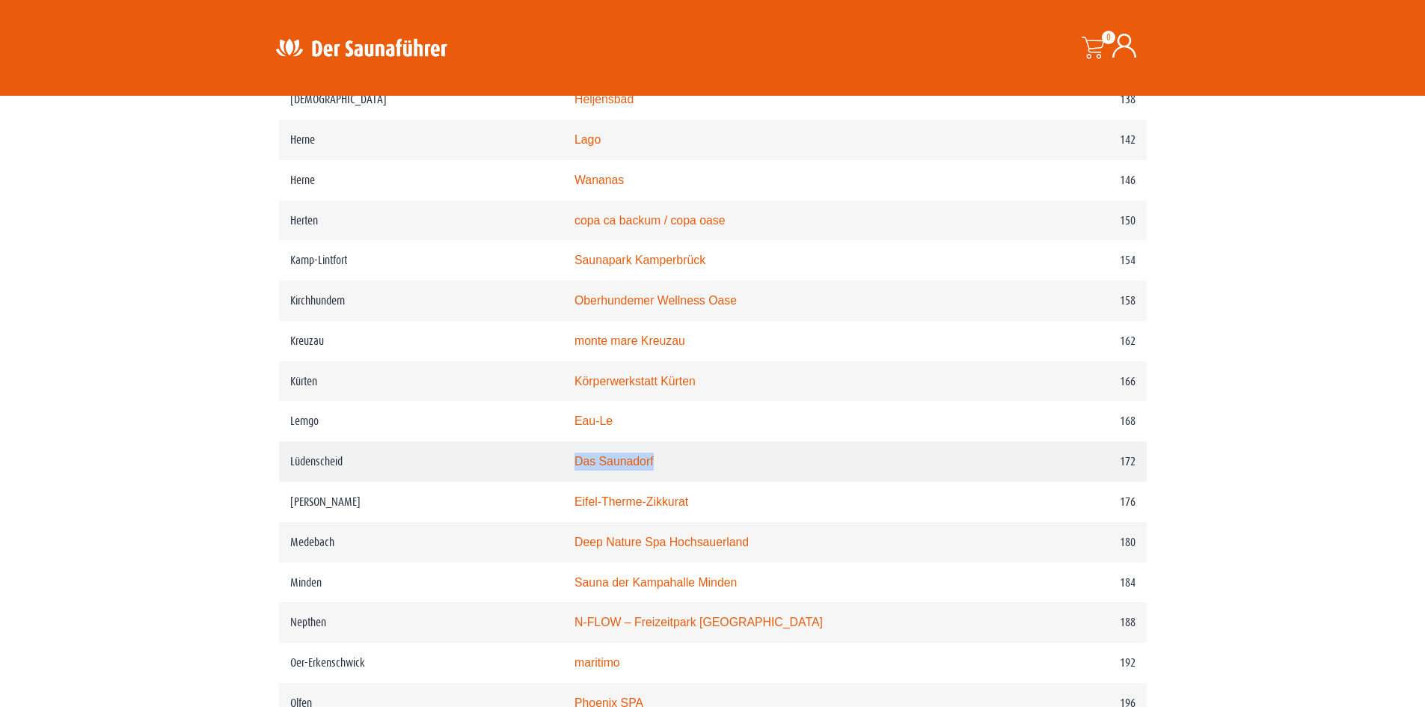
drag, startPoint x: 690, startPoint y: 490, endPoint x: 593, endPoint y: 490, distance: 96.5
click at [593, 482] on td "Das Saunadorf" at bounding box center [776, 461] width 427 height 40
click at [731, 402] on td "Körperwerkstatt Kürten" at bounding box center [776, 381] width 427 height 40
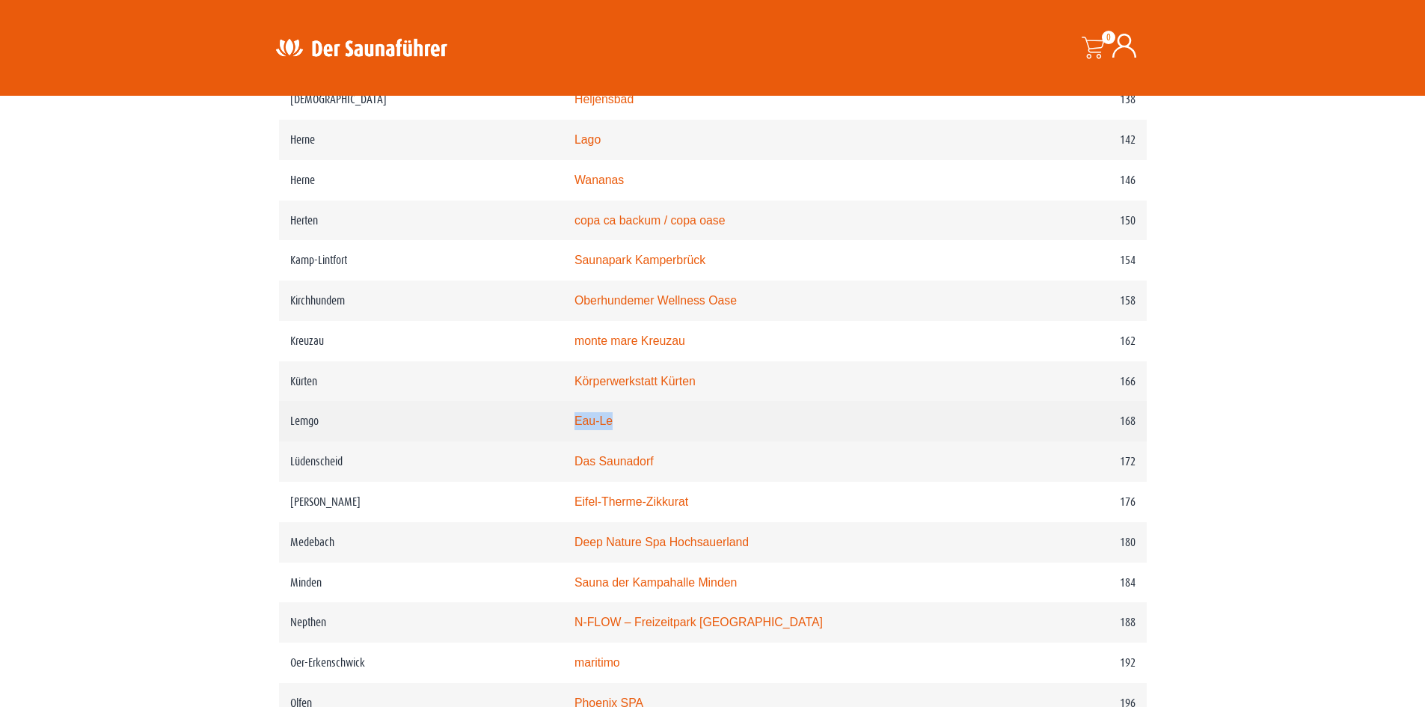
drag, startPoint x: 646, startPoint y: 443, endPoint x: 596, endPoint y: 450, distance: 49.9
click at [596, 441] on td "Eau-Le" at bounding box center [776, 421] width 427 height 40
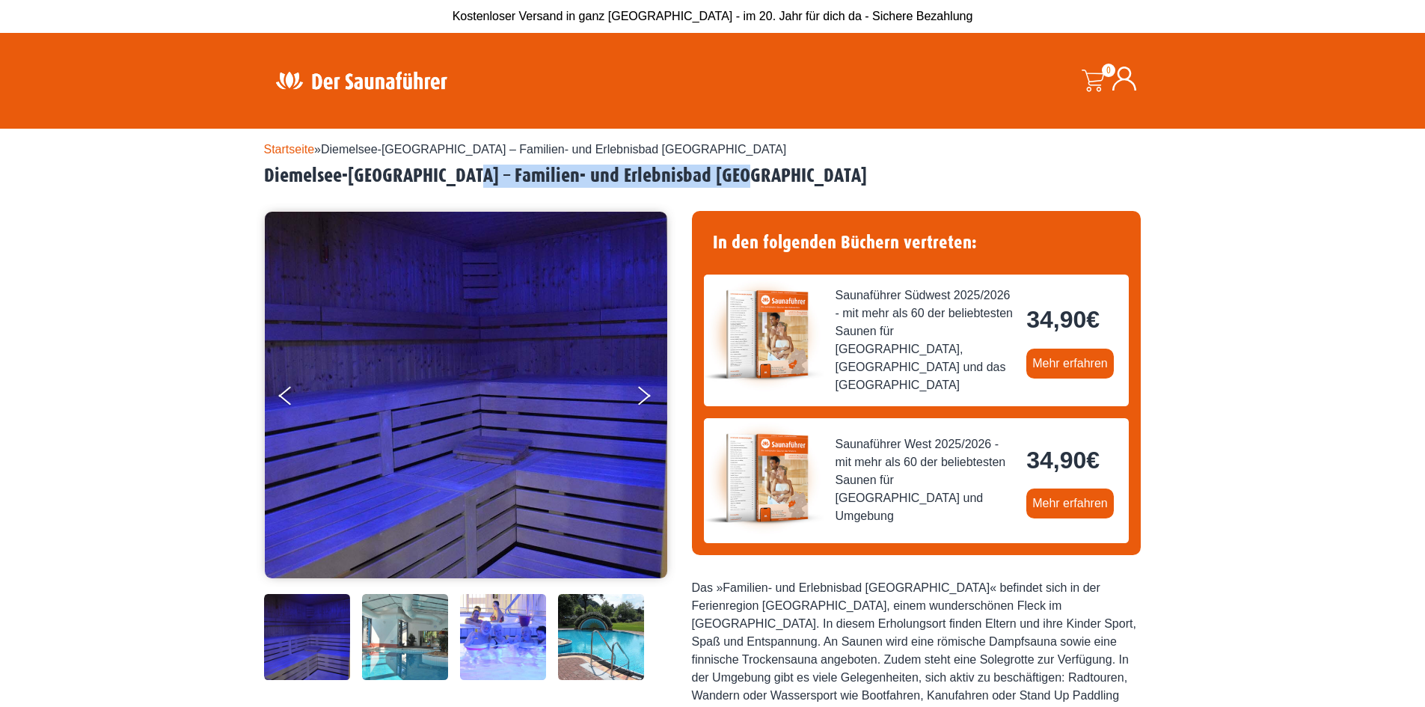
drag, startPoint x: 743, startPoint y: 174, endPoint x: 466, endPoint y: 175, distance: 276.8
click at [466, 175] on h2 "Diemelsee-[GEOGRAPHIC_DATA] – Familien- und Erlebnisbad [GEOGRAPHIC_DATA]" at bounding box center [713, 176] width 898 height 23
copy h2 "Familien- und Erlebnisbad [GEOGRAPHIC_DATA]"
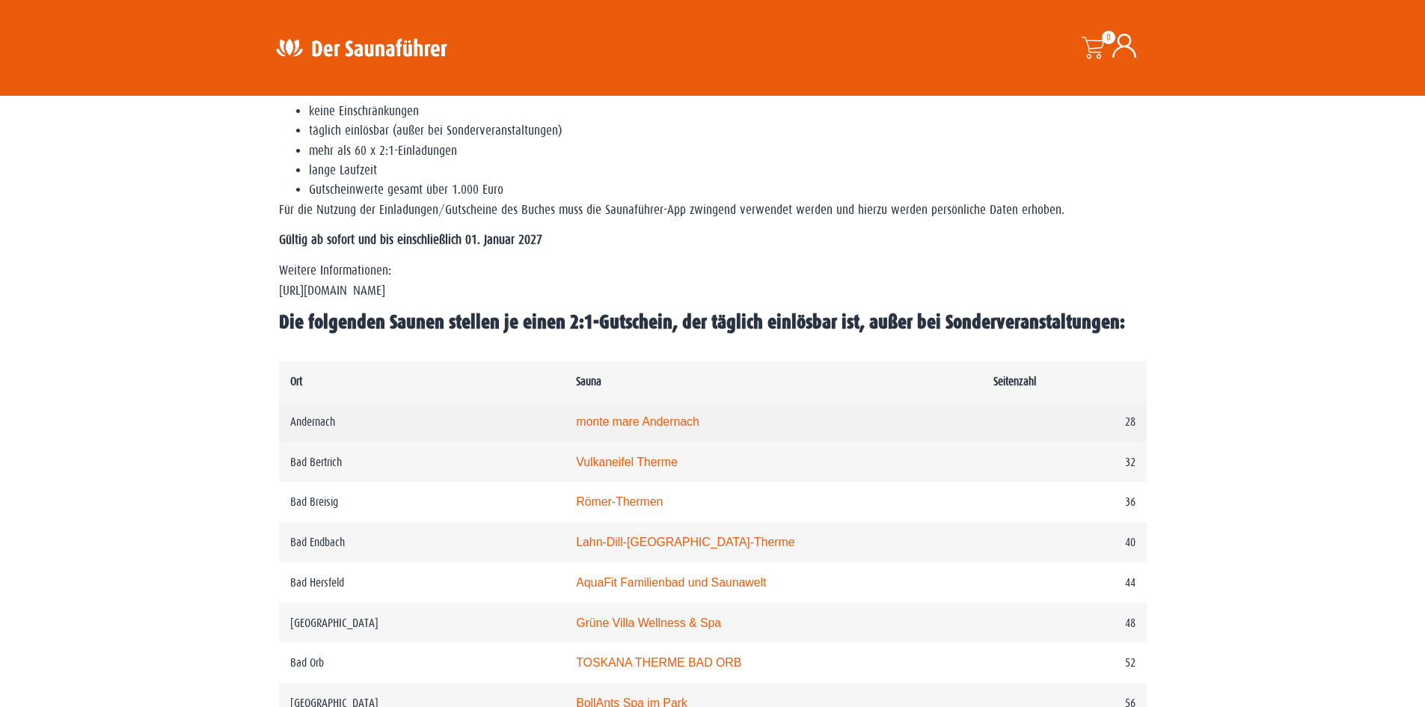
drag, startPoint x: 710, startPoint y: 462, endPoint x: 706, endPoint y: 476, distance: 14.0
click at [706, 442] on td "monte mare Andernach" at bounding box center [773, 422] width 417 height 40
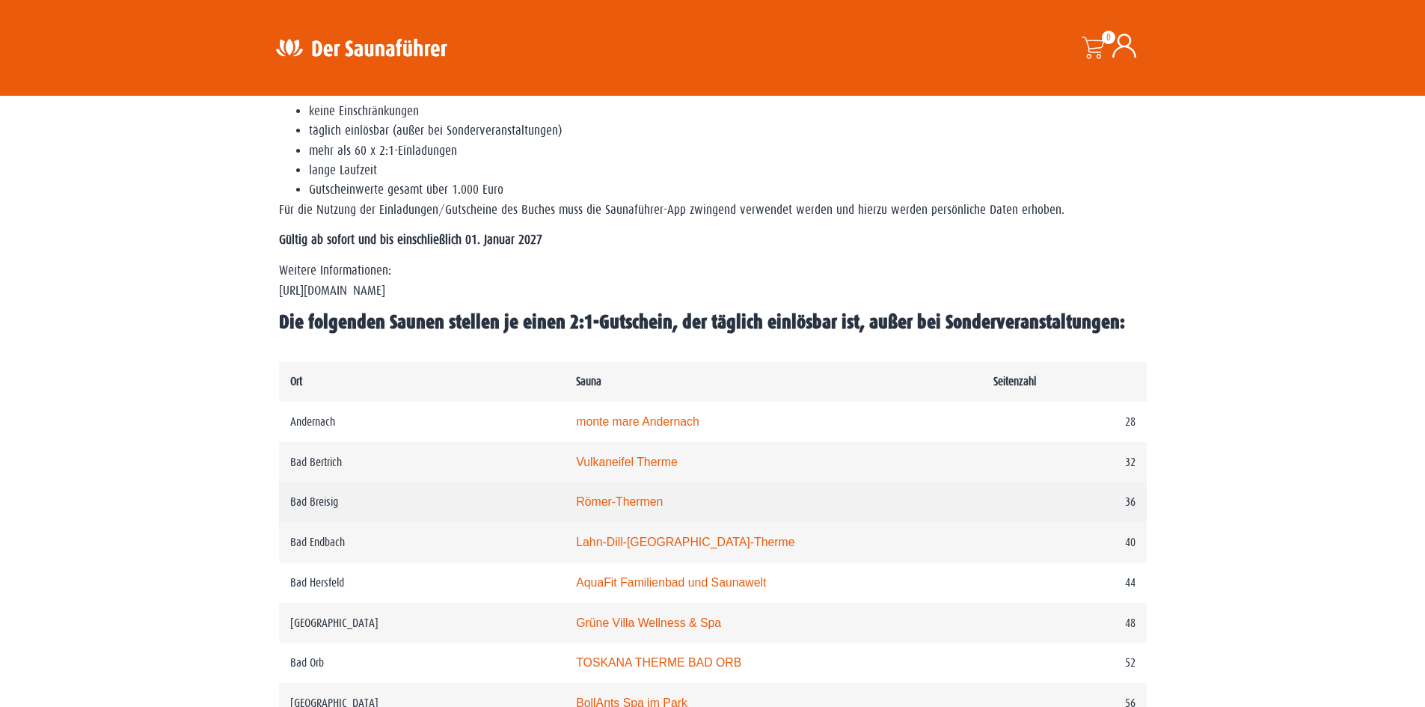
click at [694, 494] on td "Römer-Thermen" at bounding box center [773, 502] width 417 height 40
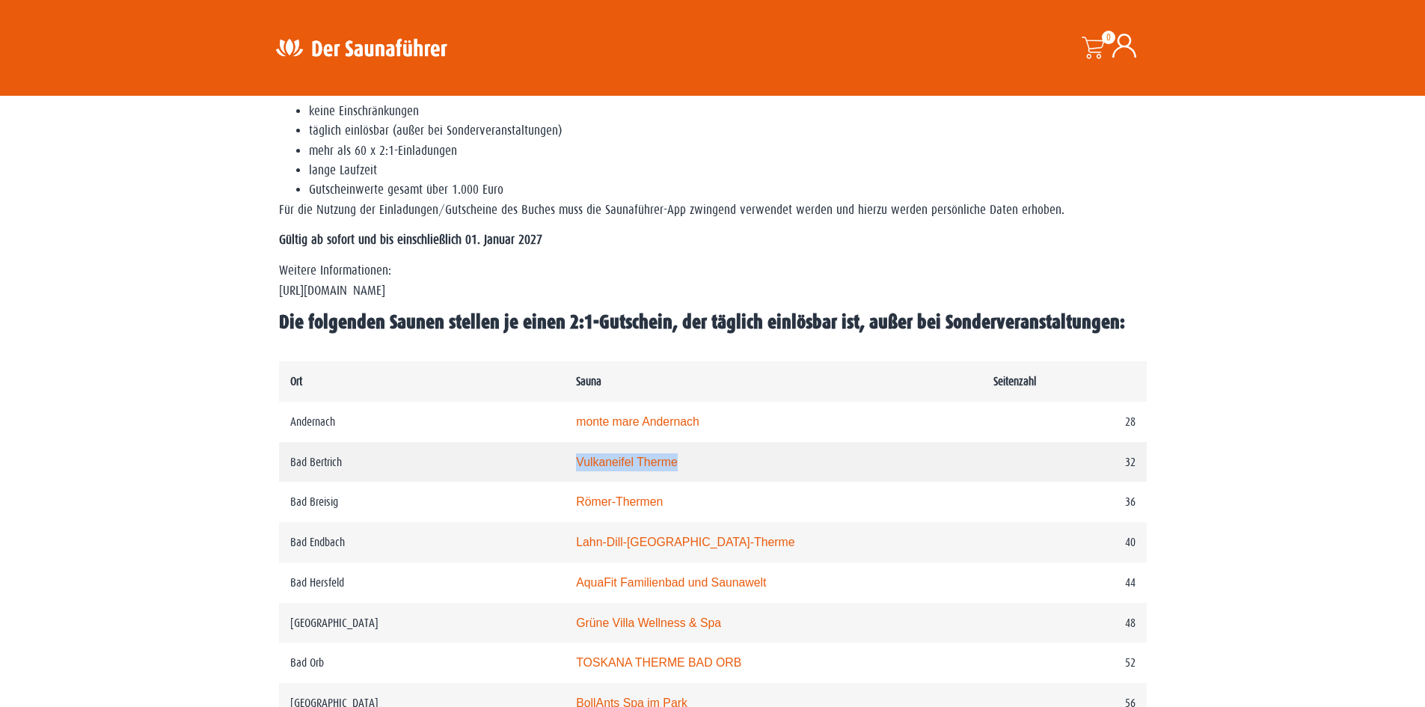
drag, startPoint x: 696, startPoint y: 456, endPoint x: 565, endPoint y: 470, distance: 132.3
click at [565, 470] on tr "Bad Bertrich Vulkaneifel Therme 32" at bounding box center [713, 462] width 868 height 40
copy tr "Vulkaneifel Therme"
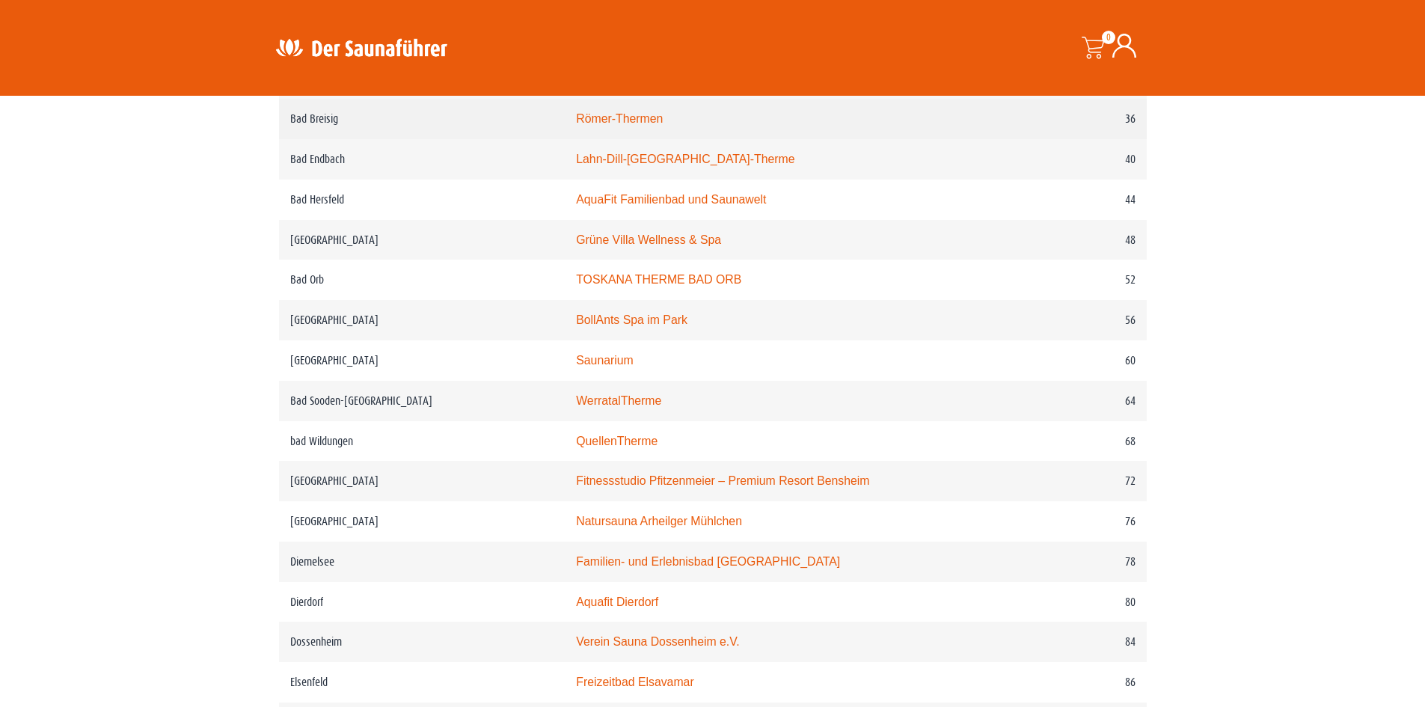
scroll to position [972, 0]
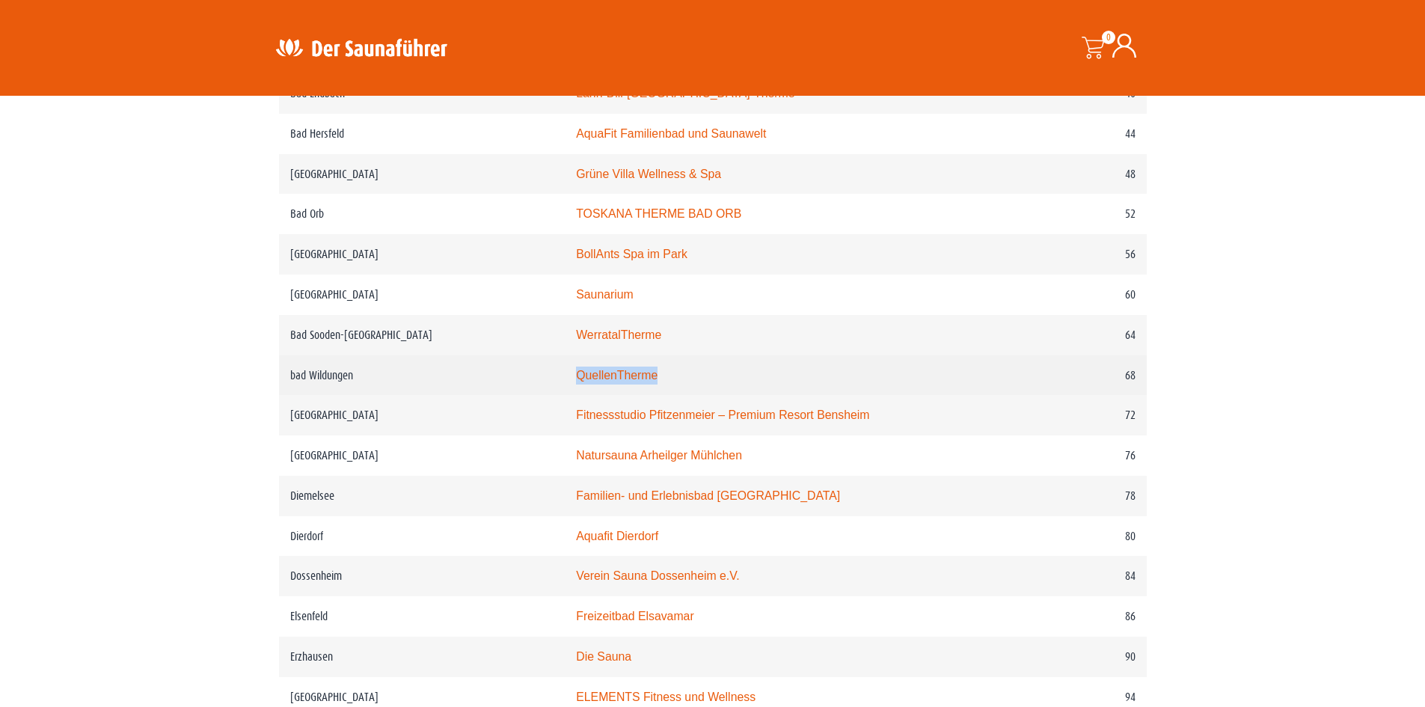
drag, startPoint x: 665, startPoint y: 378, endPoint x: 556, endPoint y: 383, distance: 109.3
click at [556, 383] on tr "bad Wildungen QuellenTherme 68" at bounding box center [713, 375] width 868 height 40
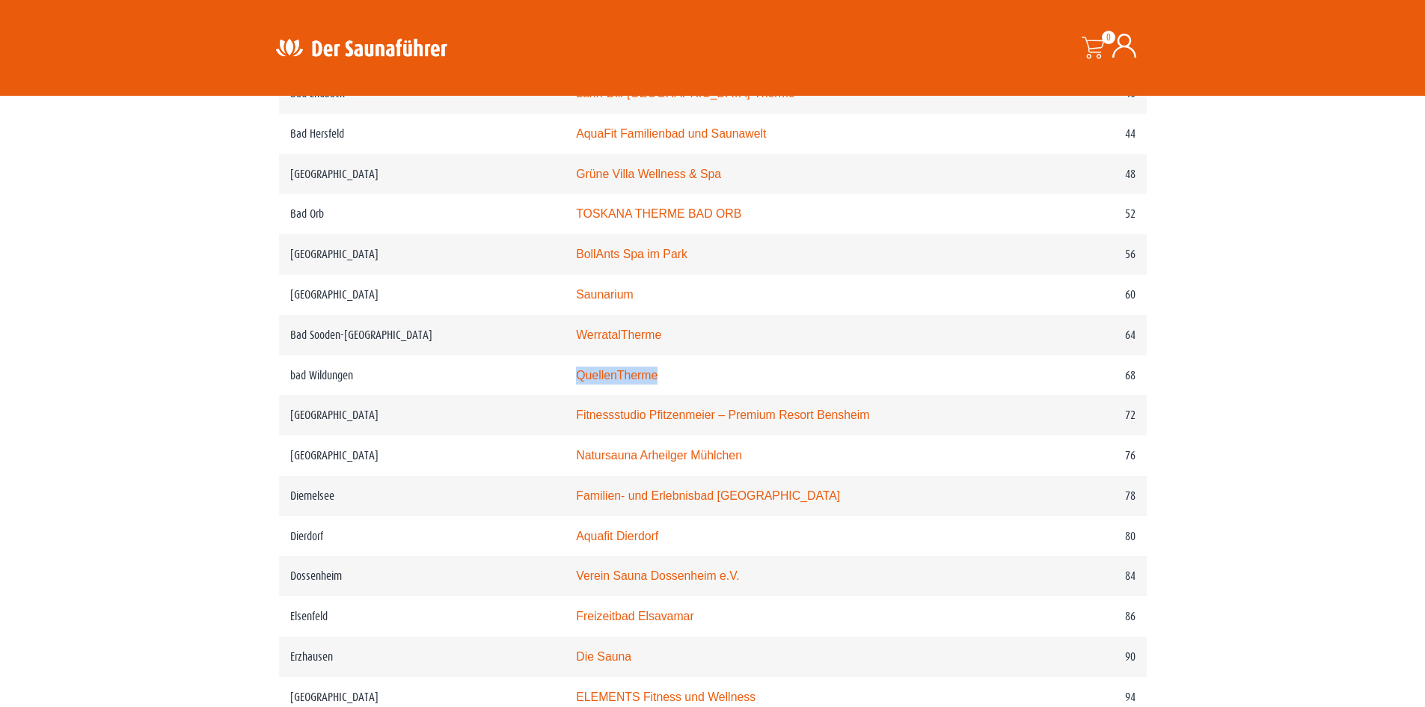
copy tr "QuellenTherme"
drag, startPoint x: 572, startPoint y: 503, endPoint x: 567, endPoint y: 521, distance: 18.7
click at [567, 516] on td "Familien- und Erlebnisbad Heringhausen" at bounding box center [773, 496] width 417 height 40
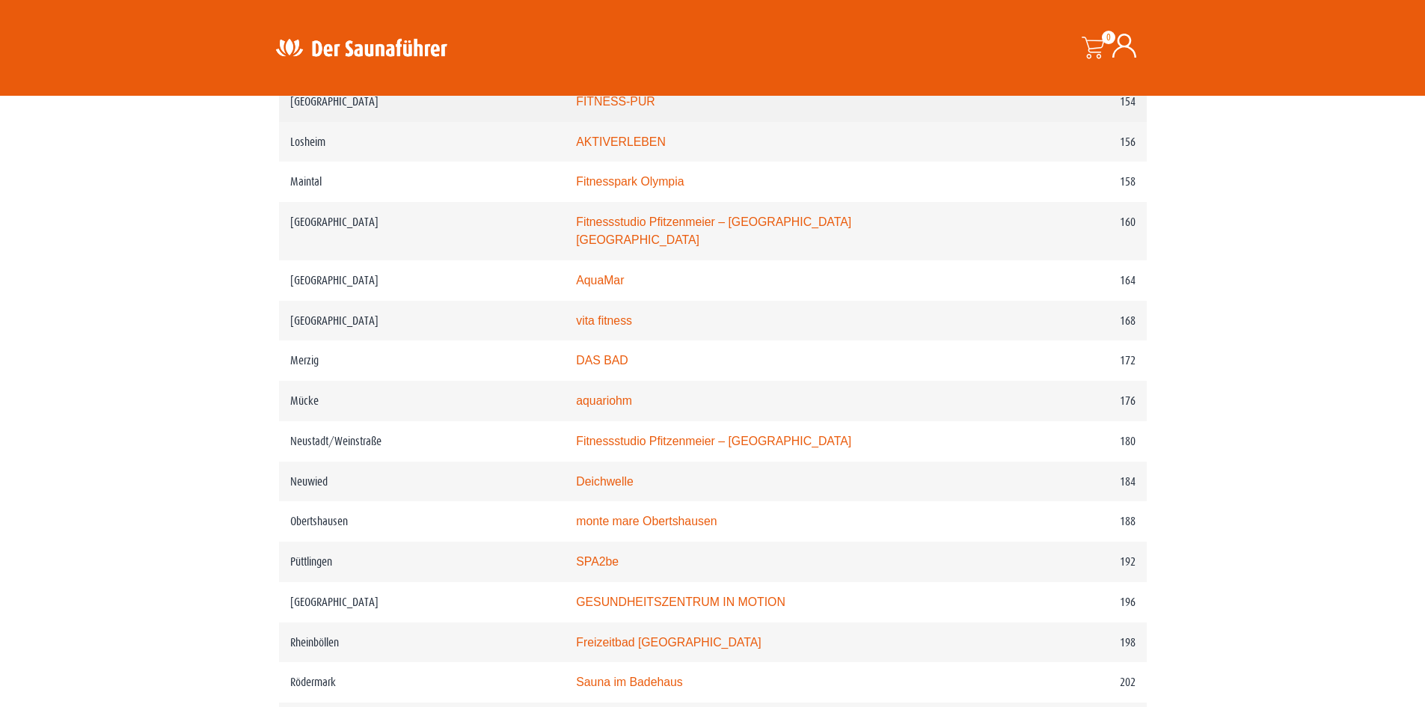
scroll to position [2244, 0]
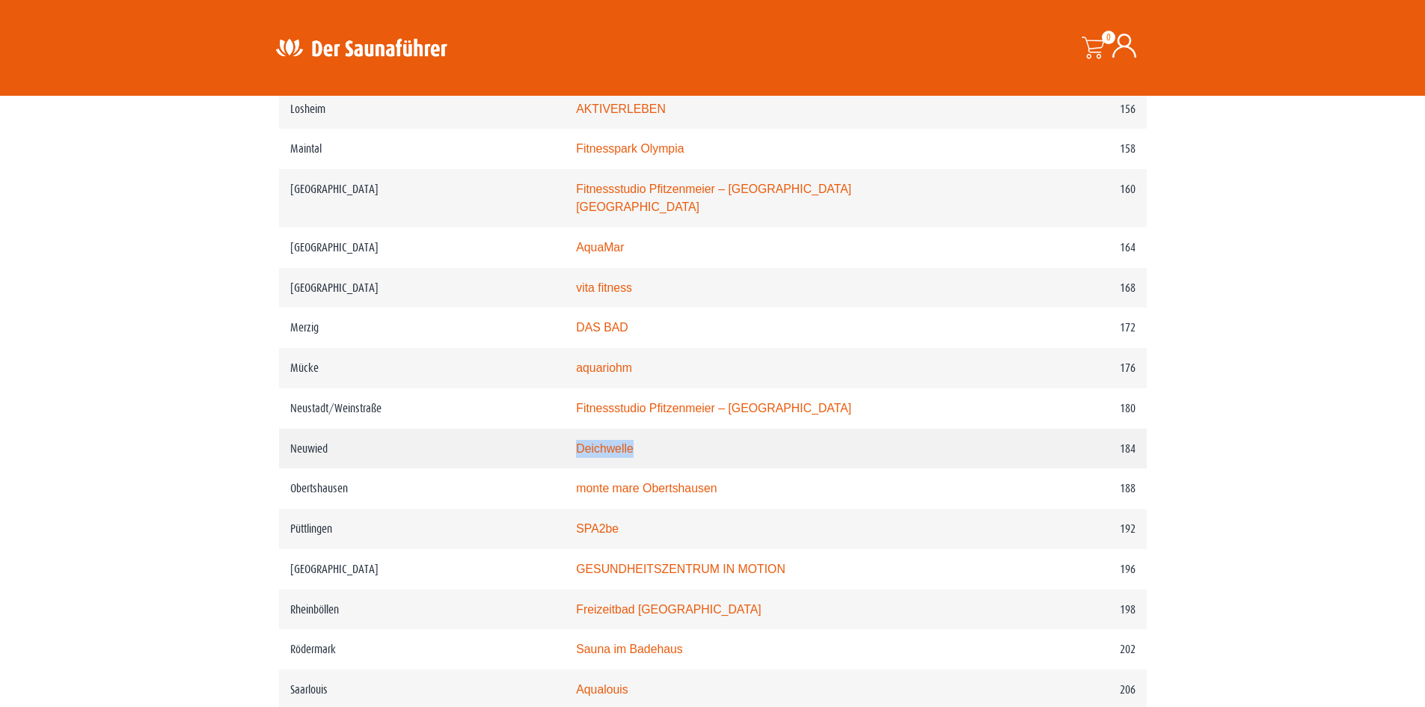
drag, startPoint x: 569, startPoint y: 464, endPoint x: 668, endPoint y: 455, distance: 99.1
click at [668, 455] on td "Deichwelle" at bounding box center [773, 449] width 417 height 40
copy link "Deichwelle"
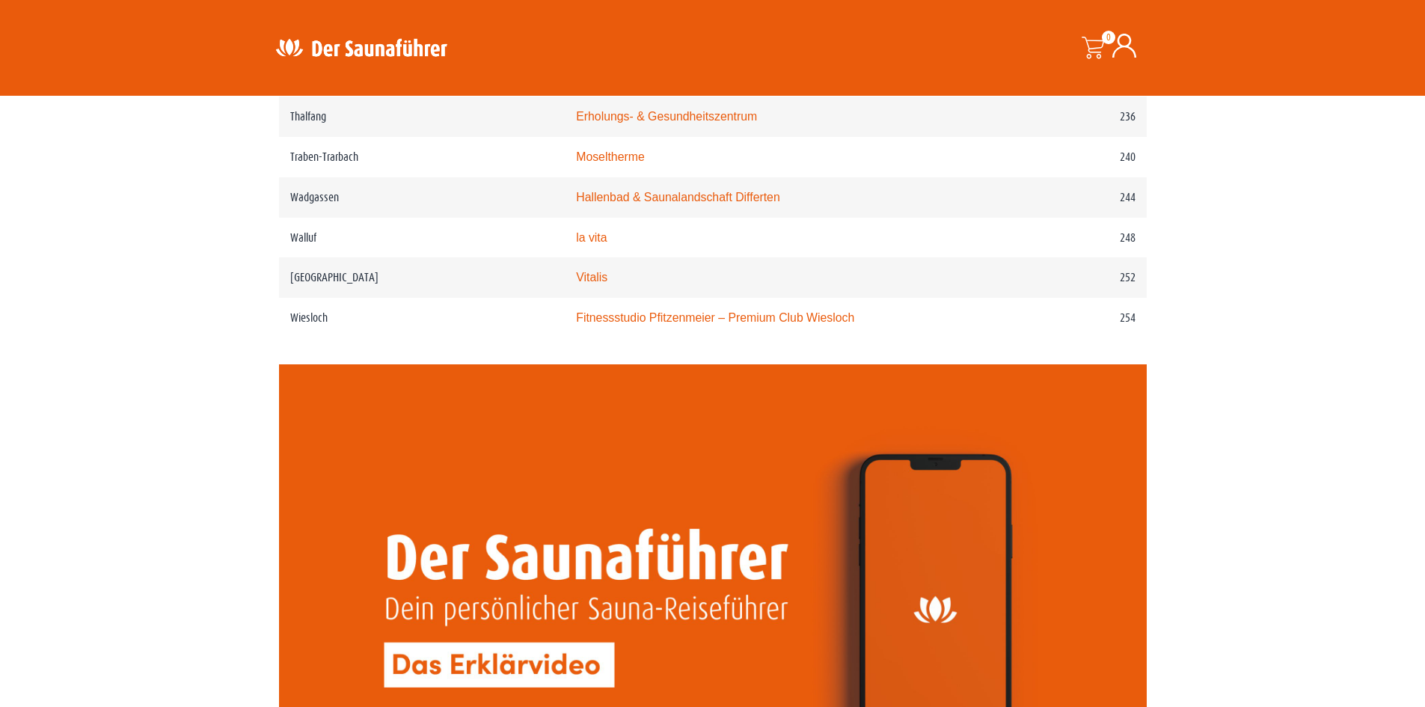
scroll to position [3142, 0]
